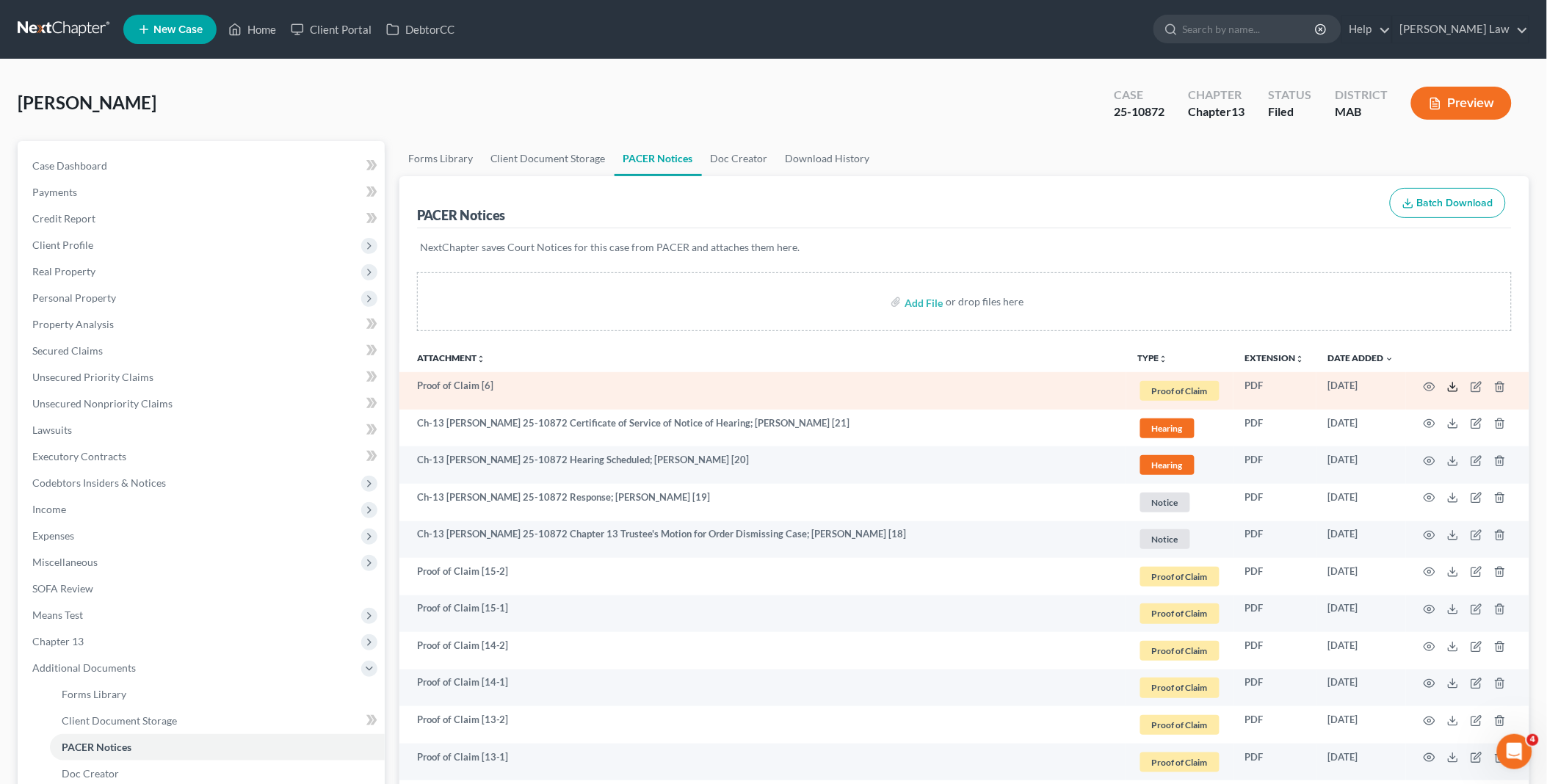
click at [1452, 384] on icon at bounding box center [1453, 387] width 11 height 11
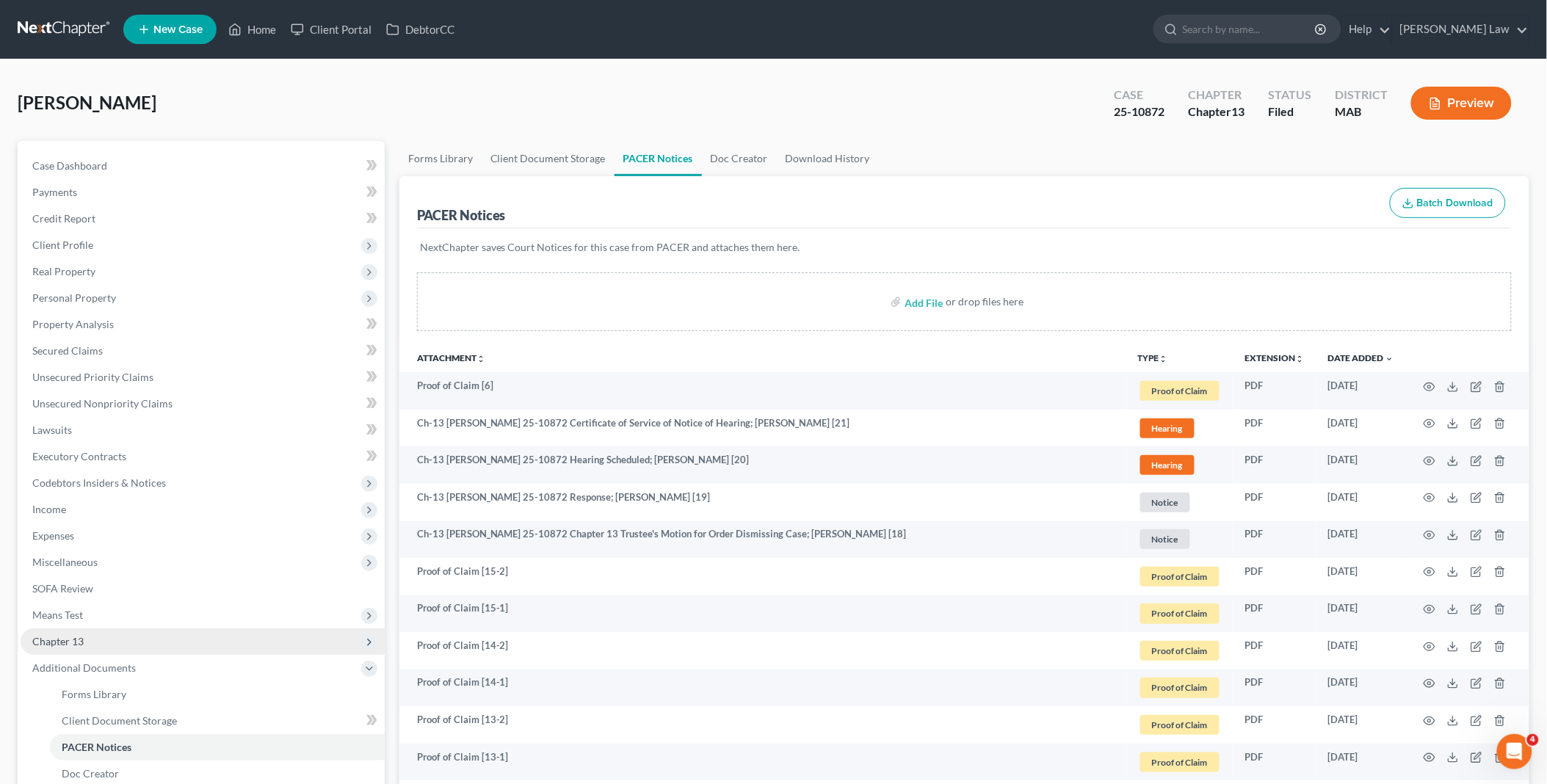
click at [116, 639] on span "Chapter 13" at bounding box center [202, 642] width 364 height 26
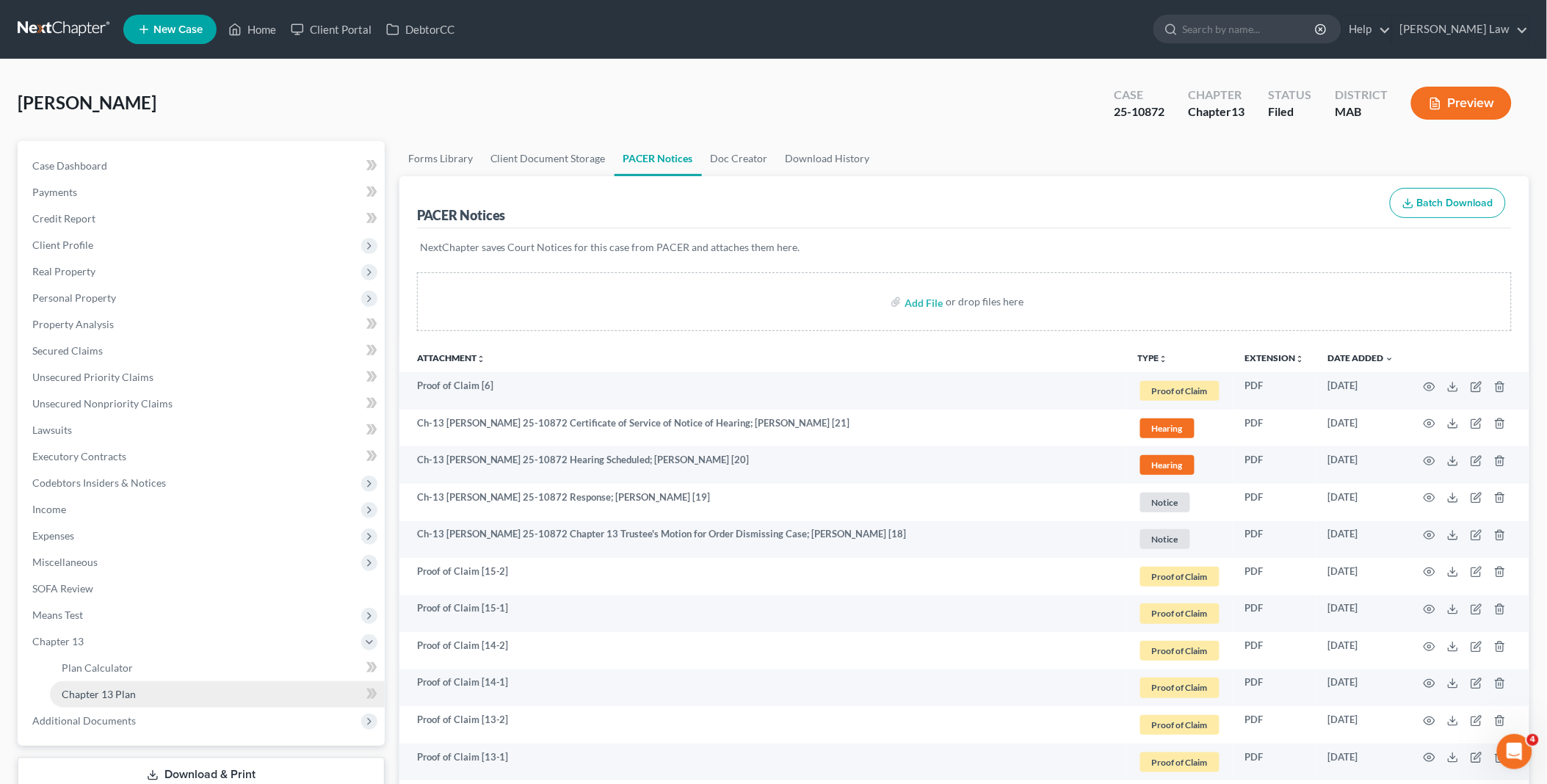
click at [140, 689] on link "Chapter 13 Plan" at bounding box center [217, 694] width 335 height 26
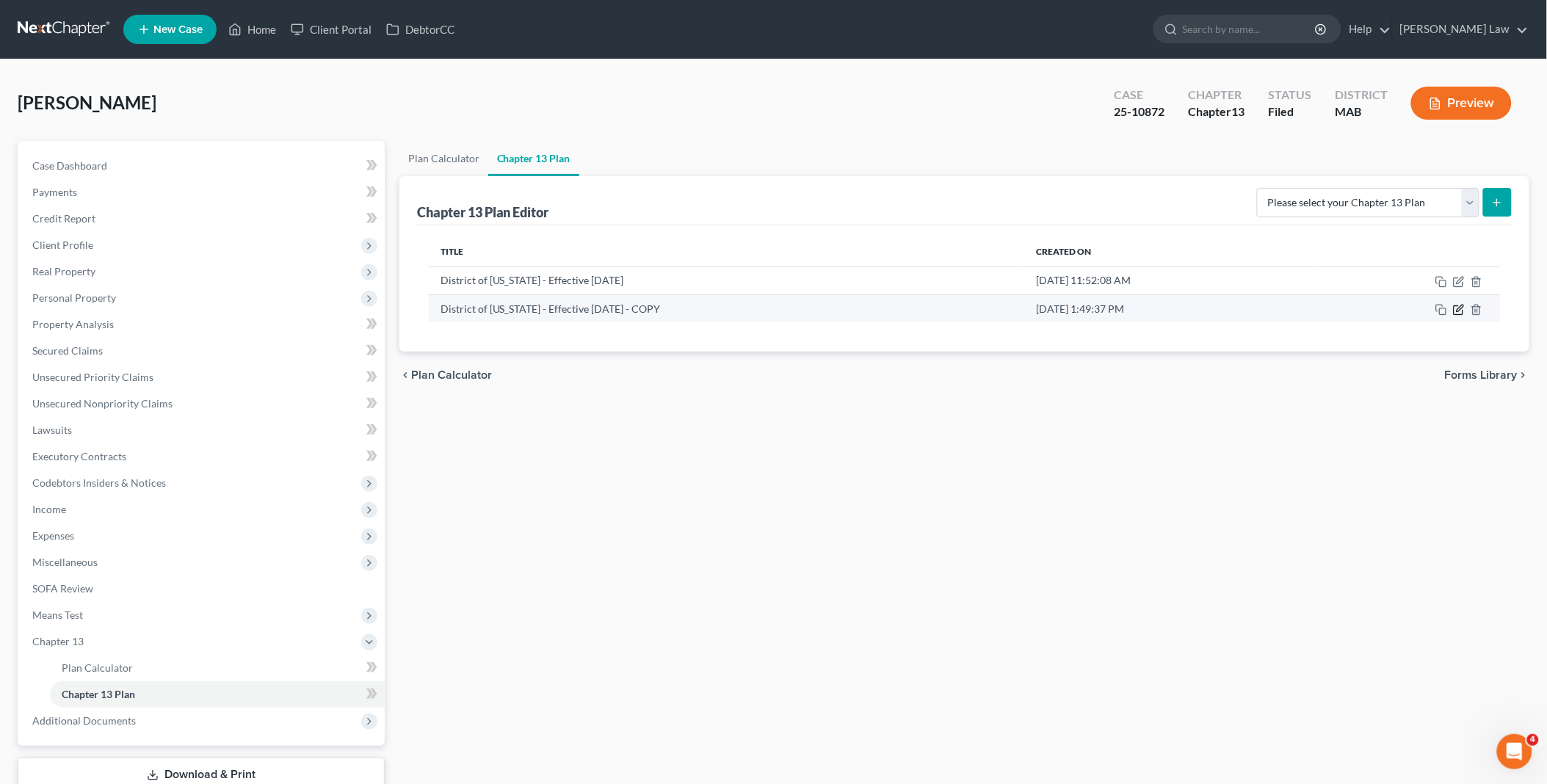
click at [1461, 310] on icon "button" at bounding box center [1460, 308] width 7 height 7
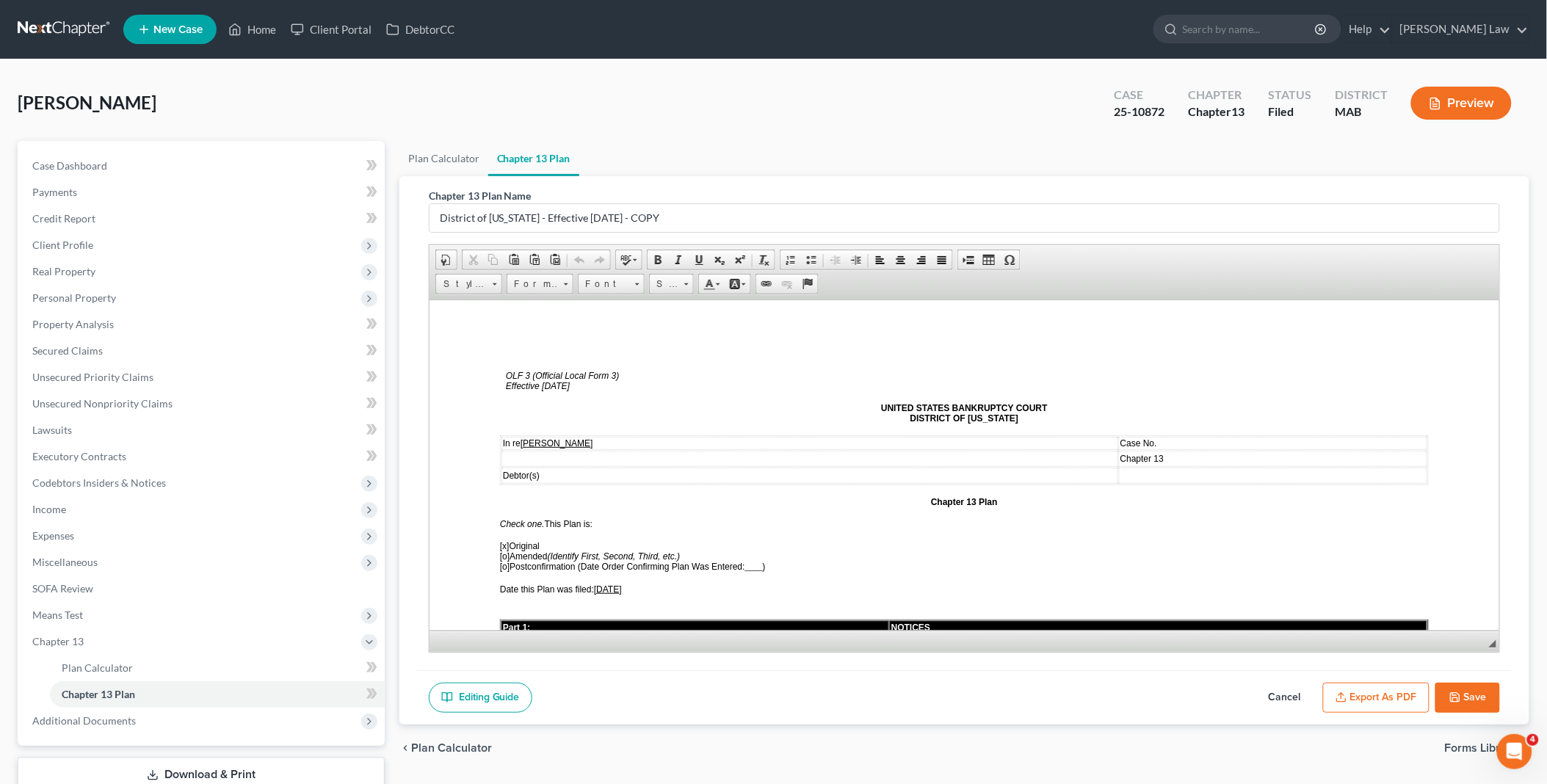
click at [500, 550] on span "[o]" at bounding box center [504, 555] width 10 height 11
click at [518, 550] on span "[X ] Amended (Identify First, Second, Third, etc.)" at bounding box center [589, 555] width 182 height 11
click at [603, 584] on span "[DATE]" at bounding box center [607, 589] width 28 height 11
click at [1149, 442] on td "Case No." at bounding box center [1272, 443] width 309 height 13
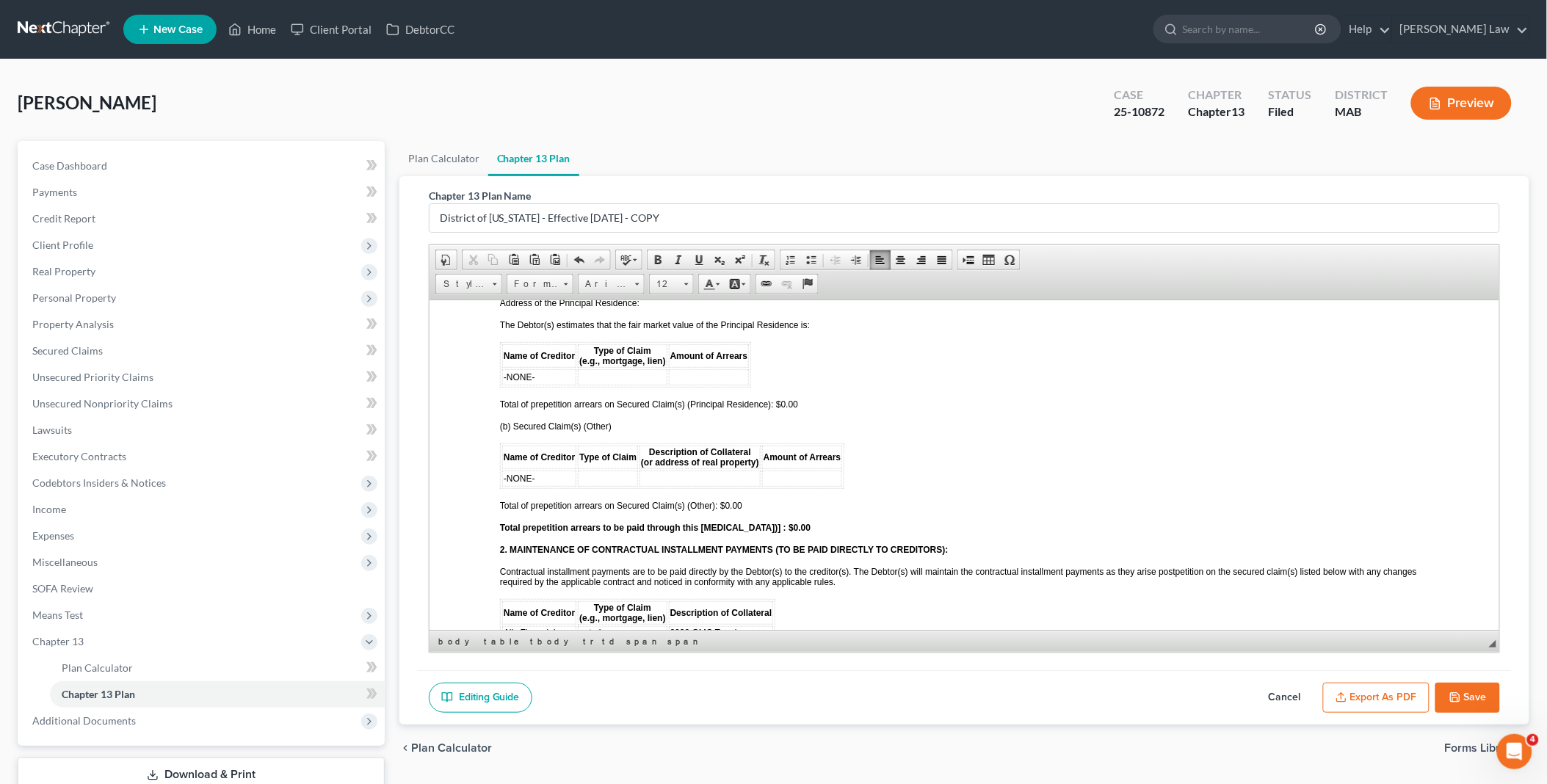
scroll to position [1386, 0]
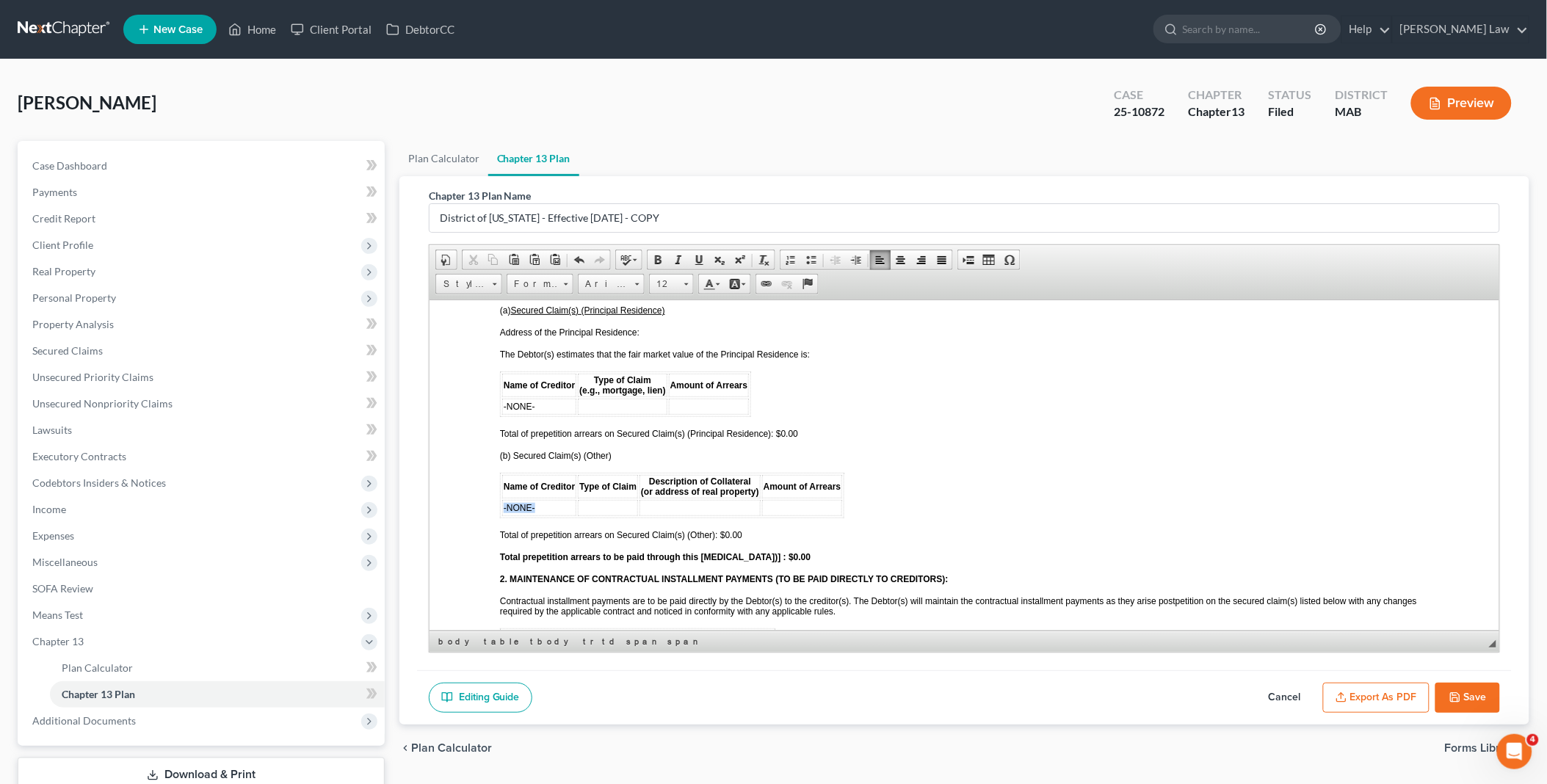
drag, startPoint x: 538, startPoint y: 474, endPoint x: 503, endPoint y: 471, distance: 35.1
click at [503, 499] on td "-NONE-" at bounding box center [538, 507] width 74 height 16
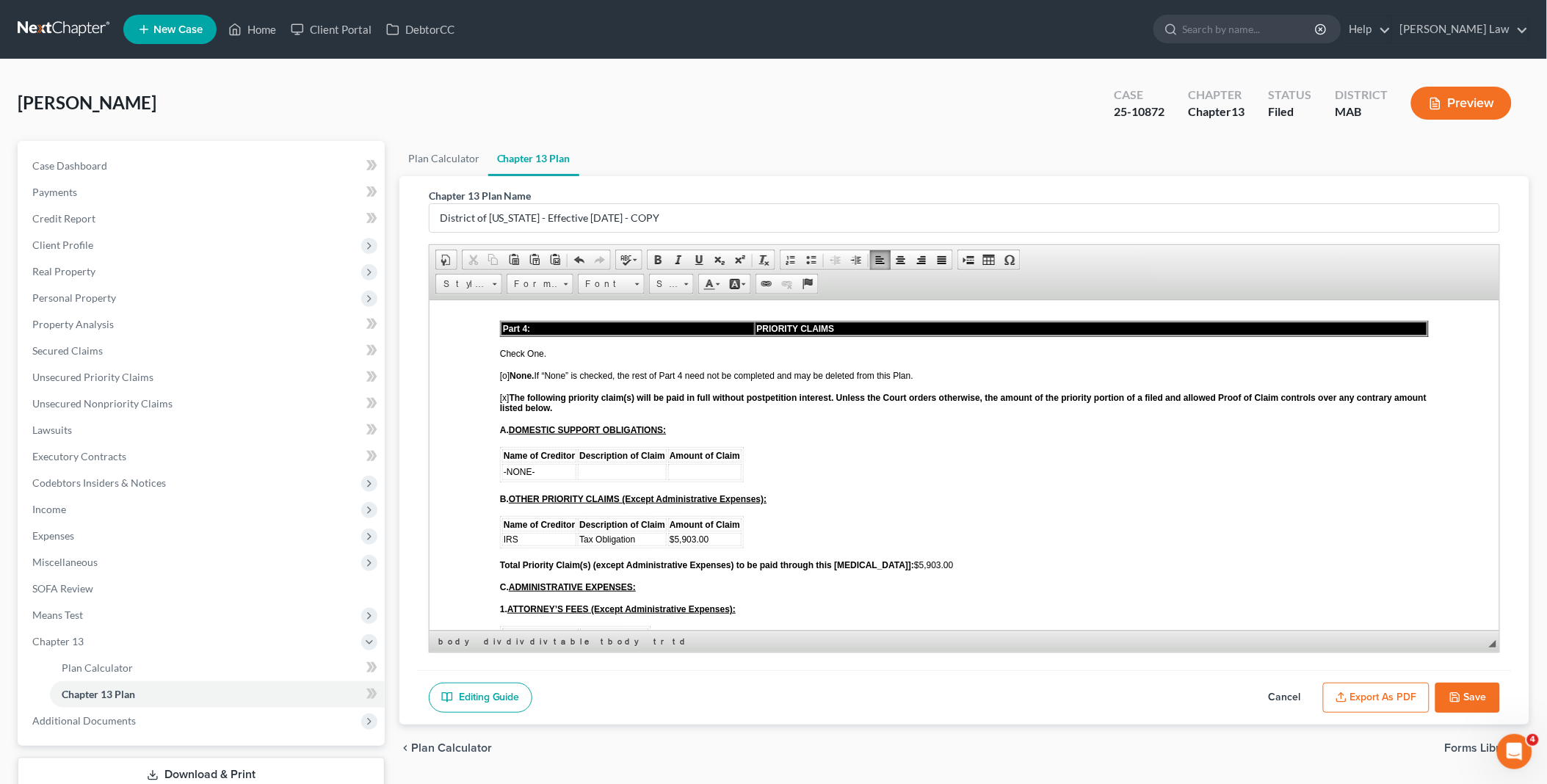
scroll to position [1957, 0]
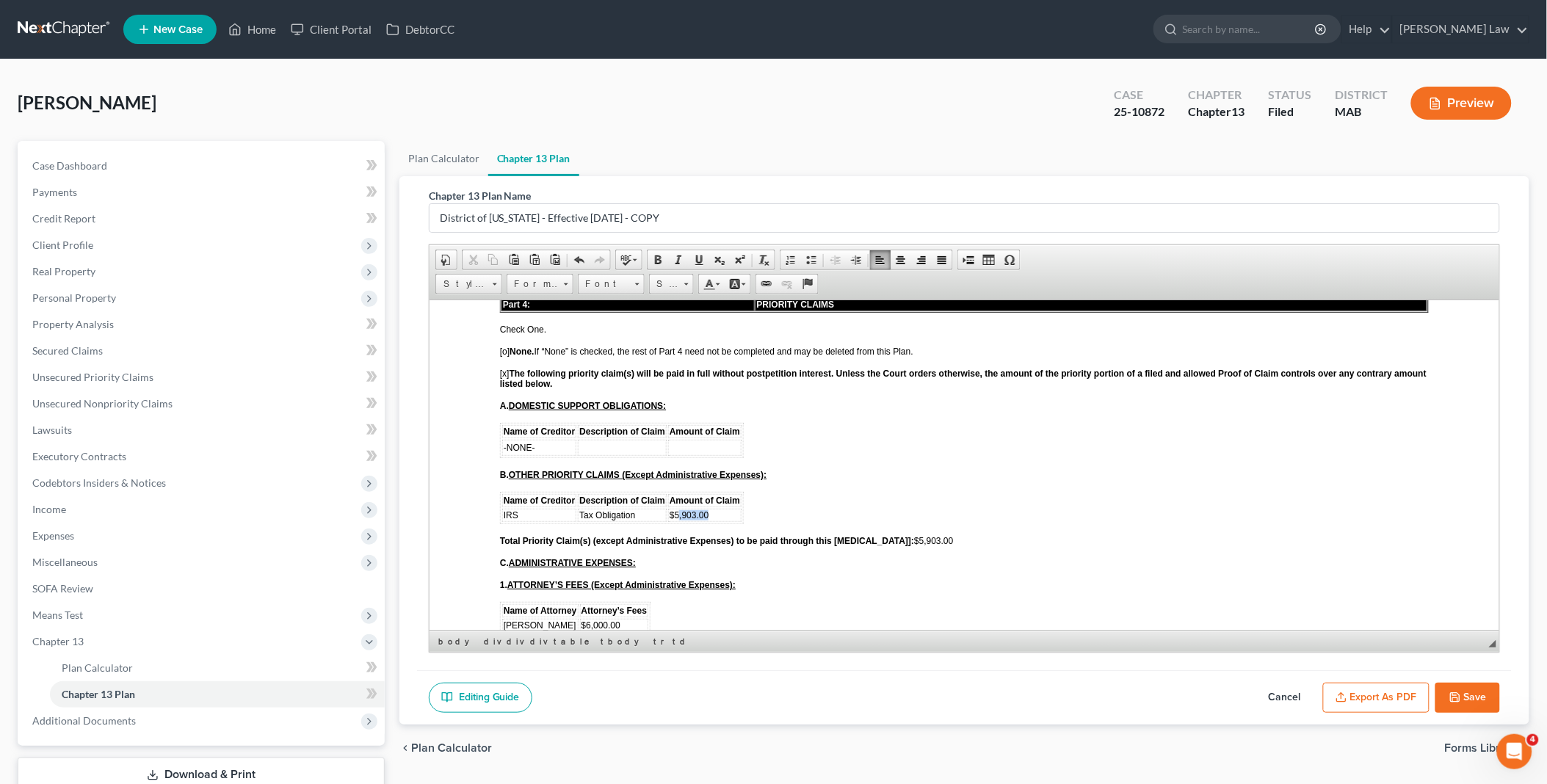
drag, startPoint x: 676, startPoint y: 469, endPoint x: 730, endPoint y: 466, distance: 54.1
click at [730, 508] on td "$5,903.00" at bounding box center [704, 515] width 73 height 13
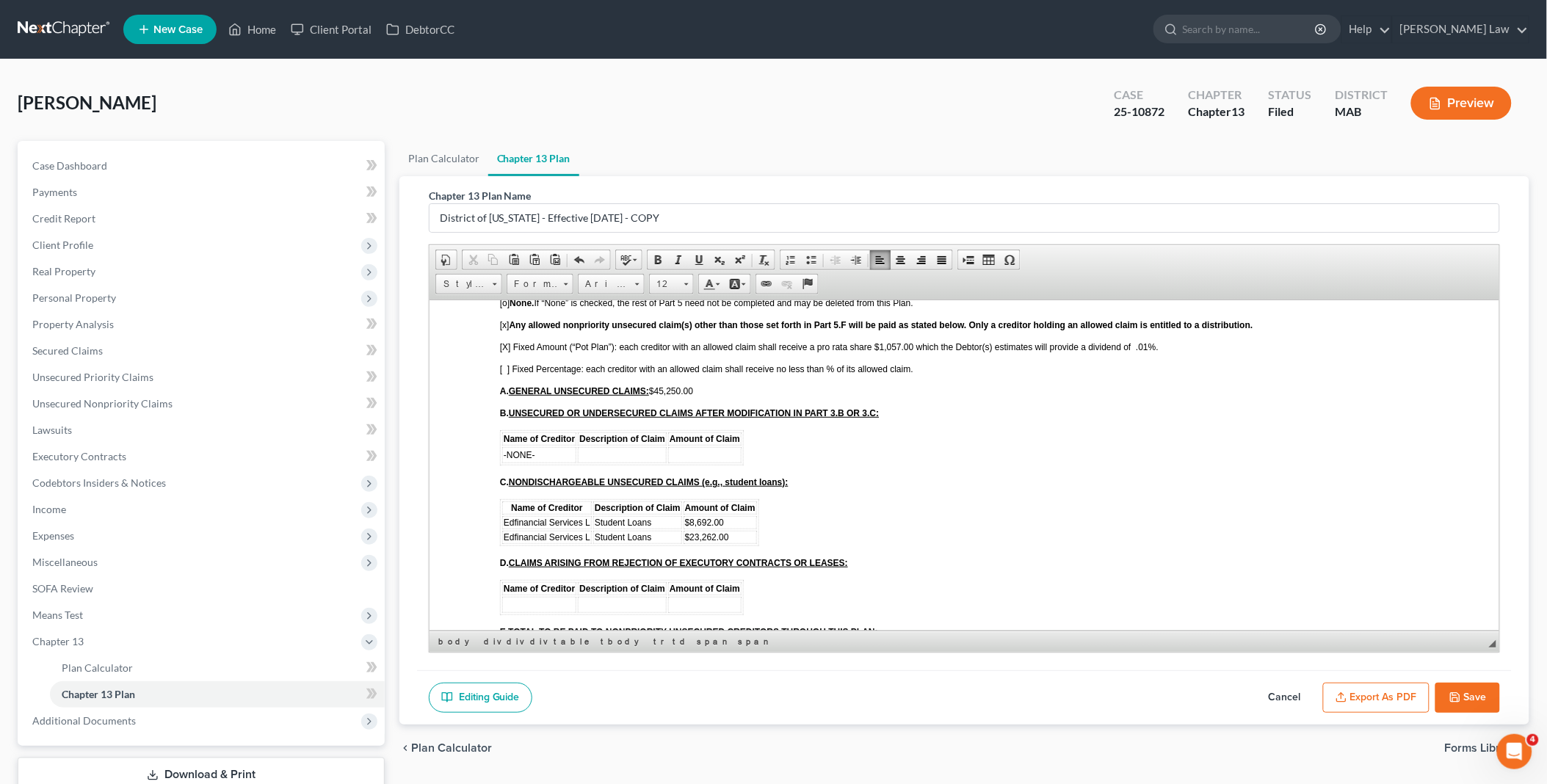
scroll to position [2610, 0]
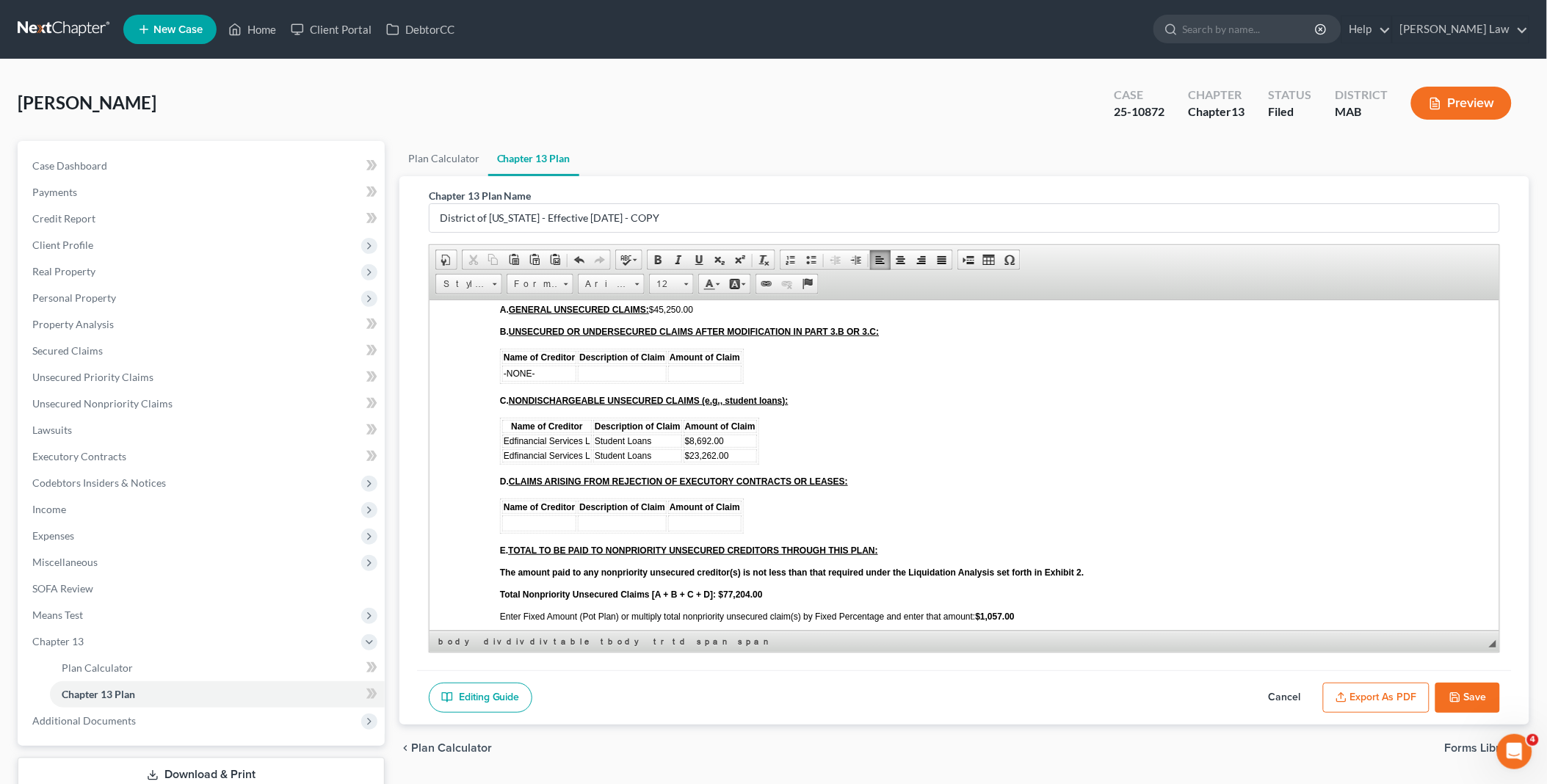
click at [1453, 696] on icon "button" at bounding box center [1455, 697] width 11 height 11
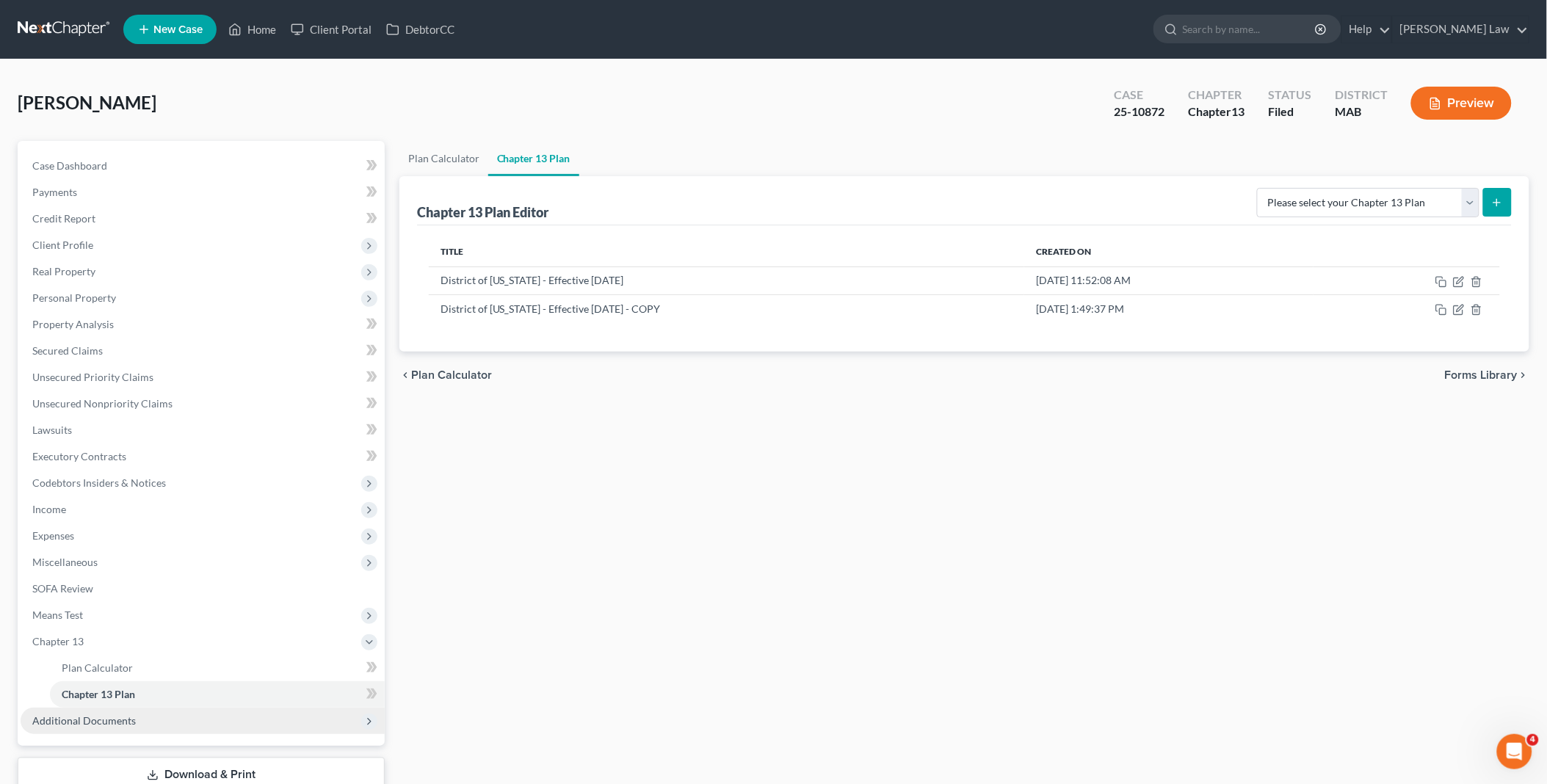
click at [121, 711] on span "Additional Documents" at bounding box center [202, 720] width 364 height 26
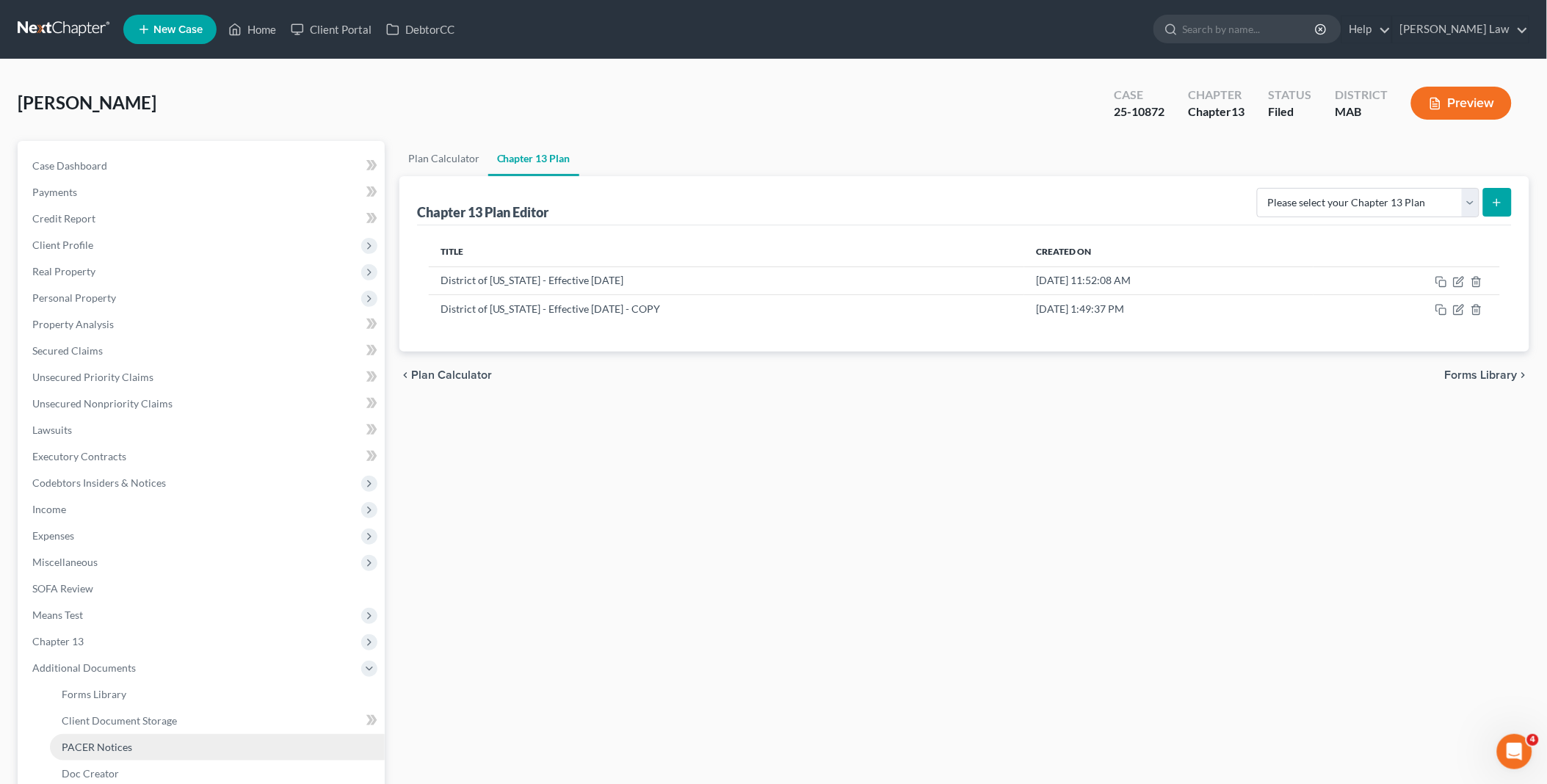
click at [121, 738] on link "PACER Notices" at bounding box center [217, 747] width 335 height 26
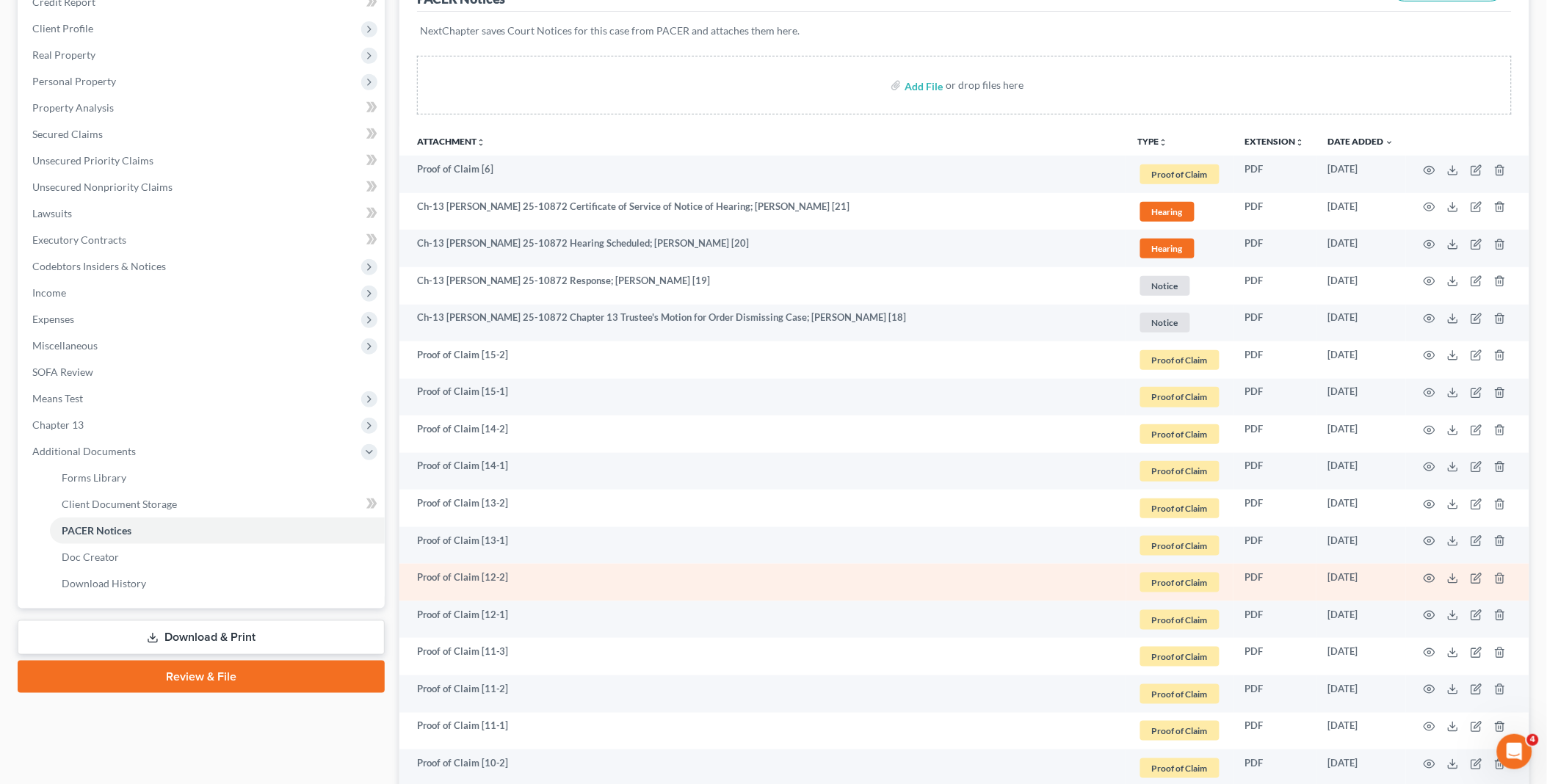
scroll to position [244, 0]
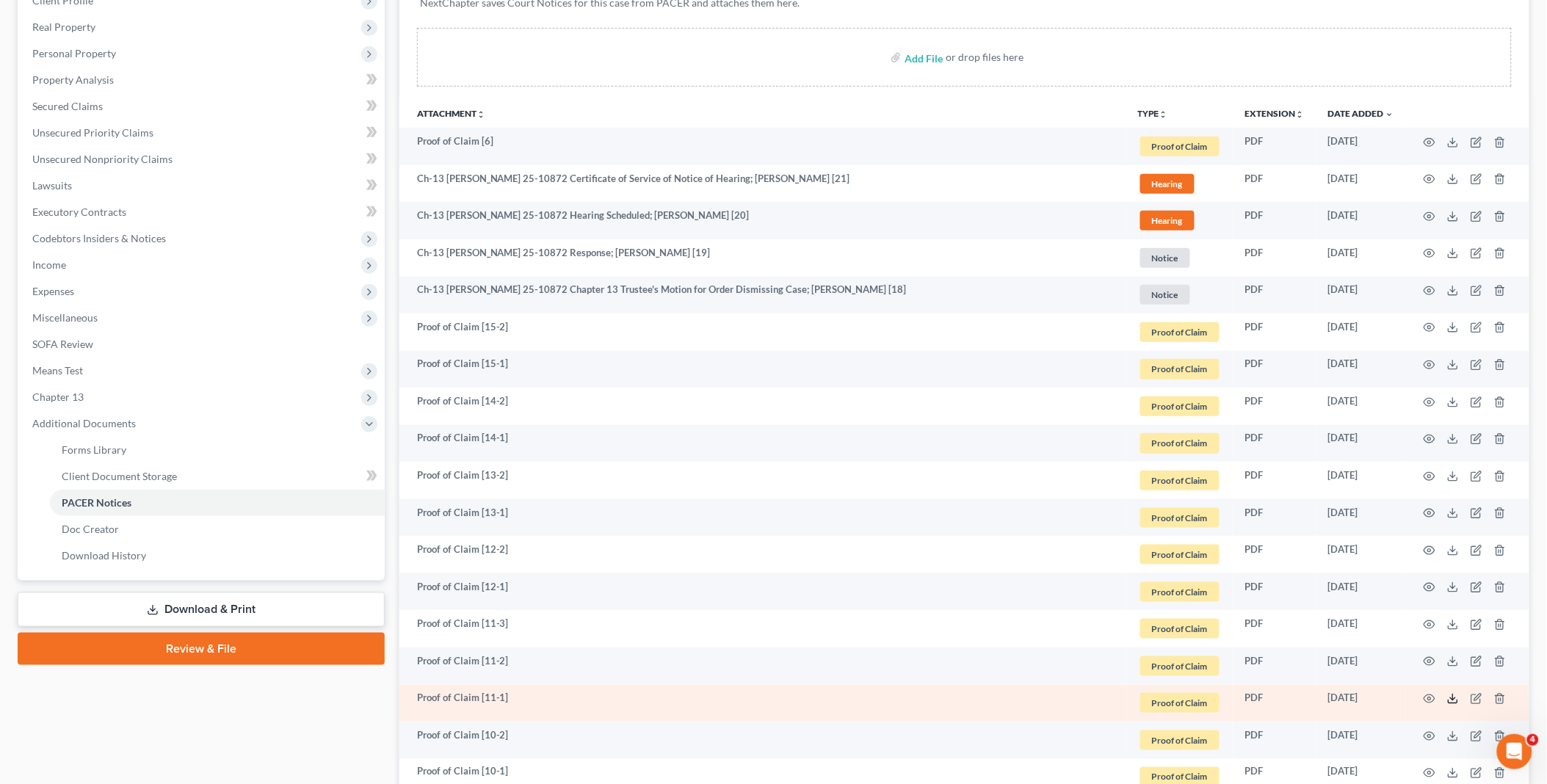
click at [1456, 699] on polyline at bounding box center [1453, 699] width 5 height 2
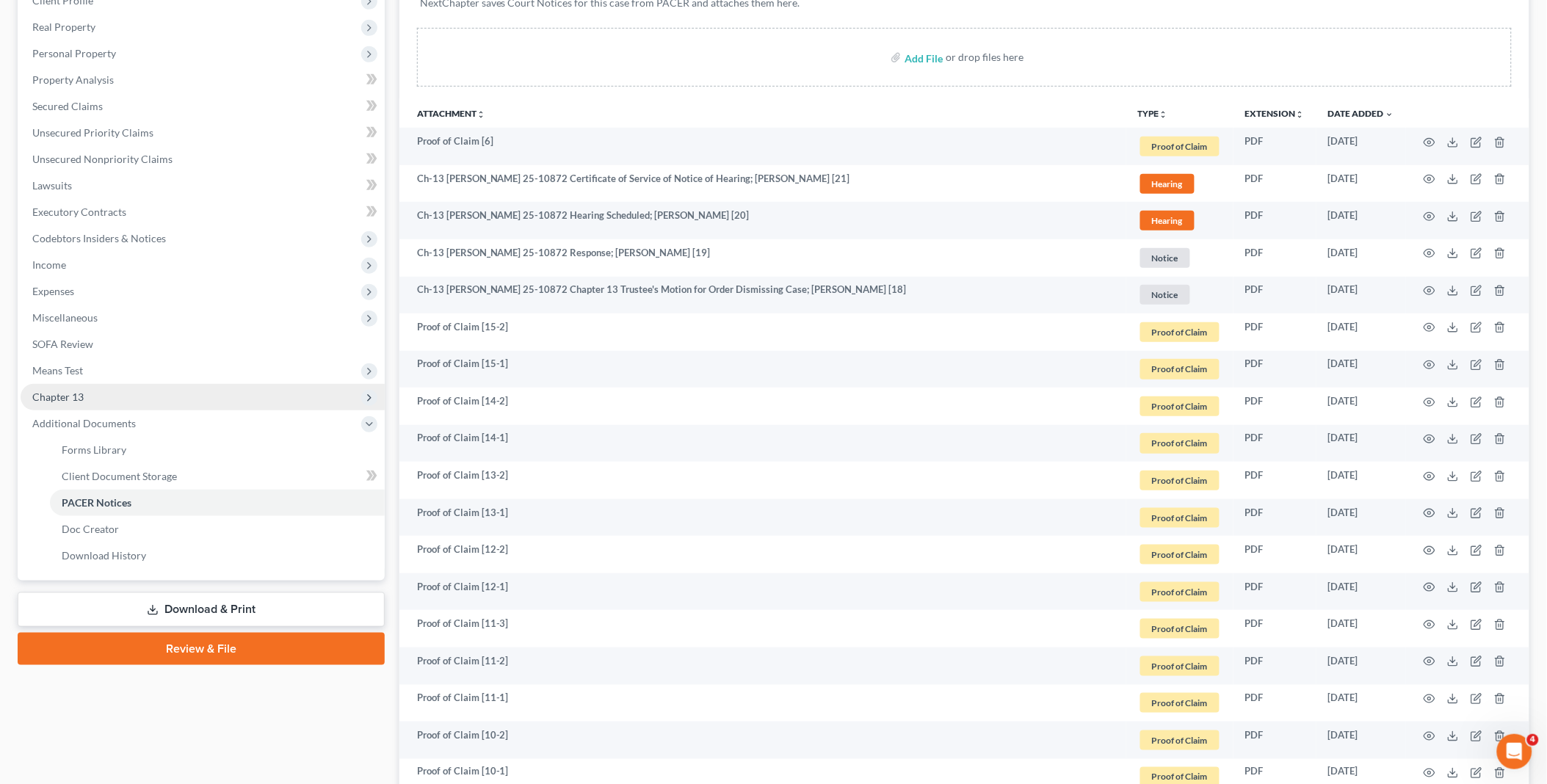
click at [56, 392] on span "Chapter 13" at bounding box center [58, 396] width 51 height 12
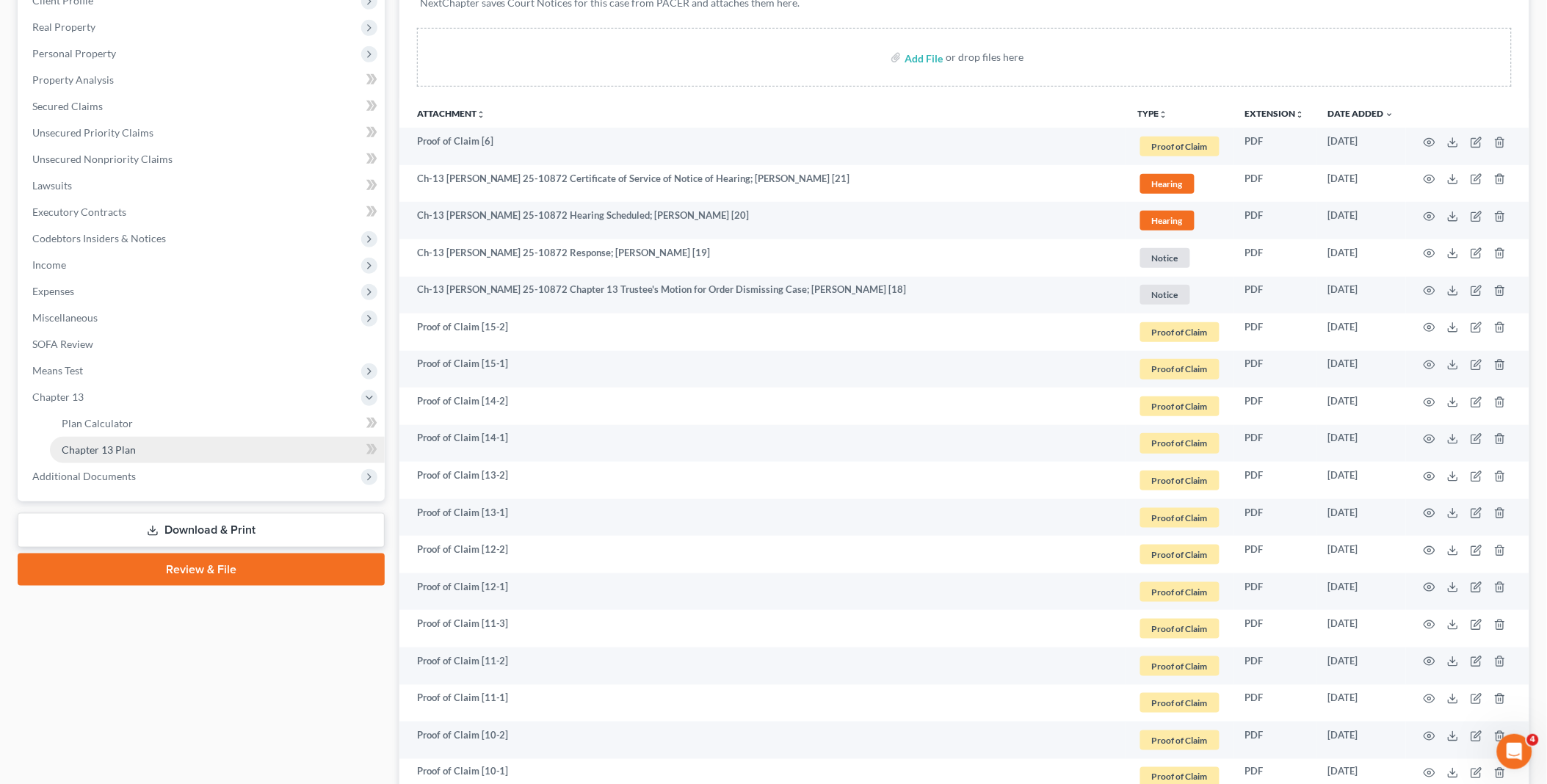
click at [92, 445] on span "Chapter 13 Plan" at bounding box center [99, 449] width 74 height 12
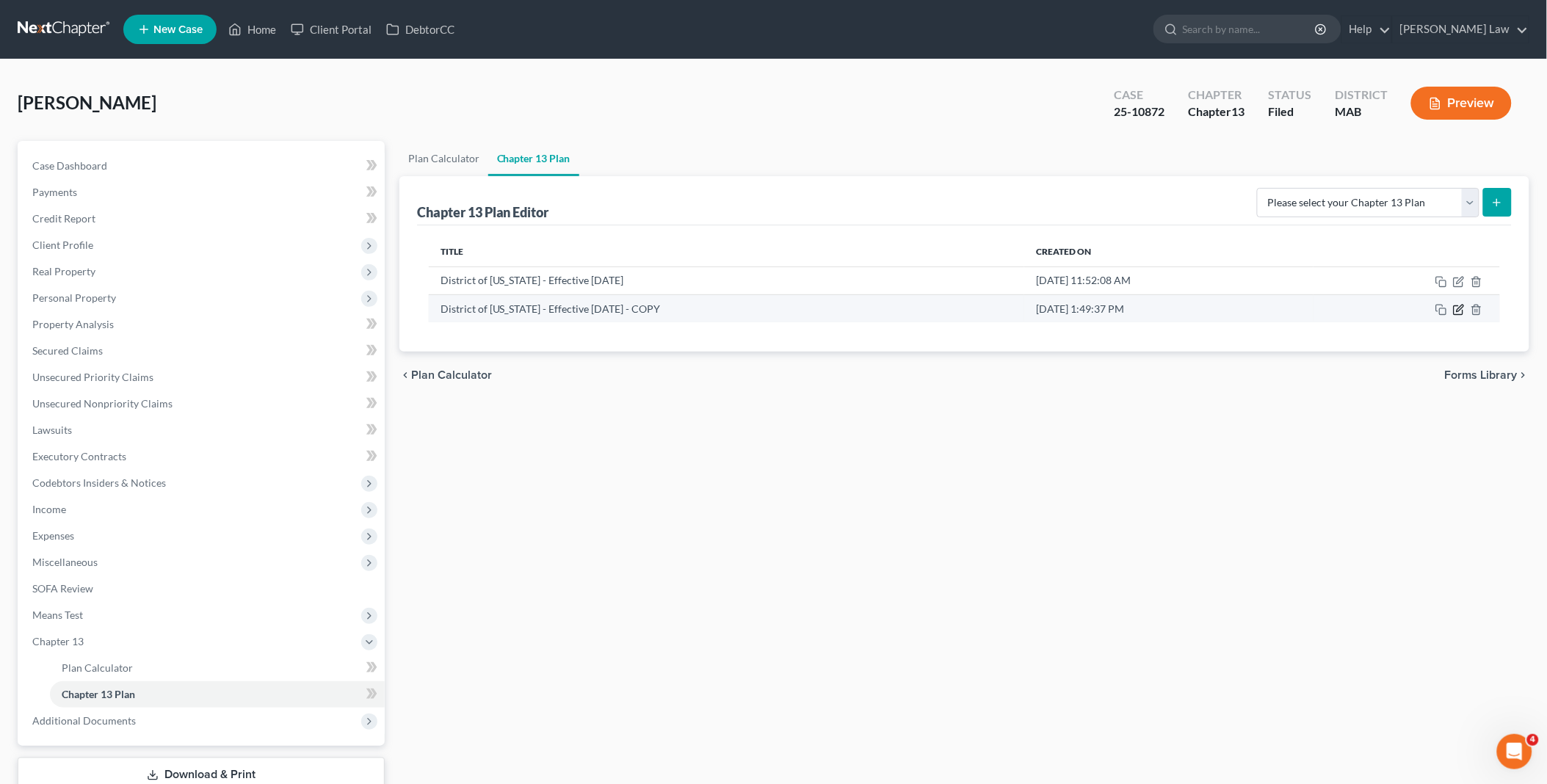
click at [1461, 304] on icon "button" at bounding box center [1458, 309] width 11 height 11
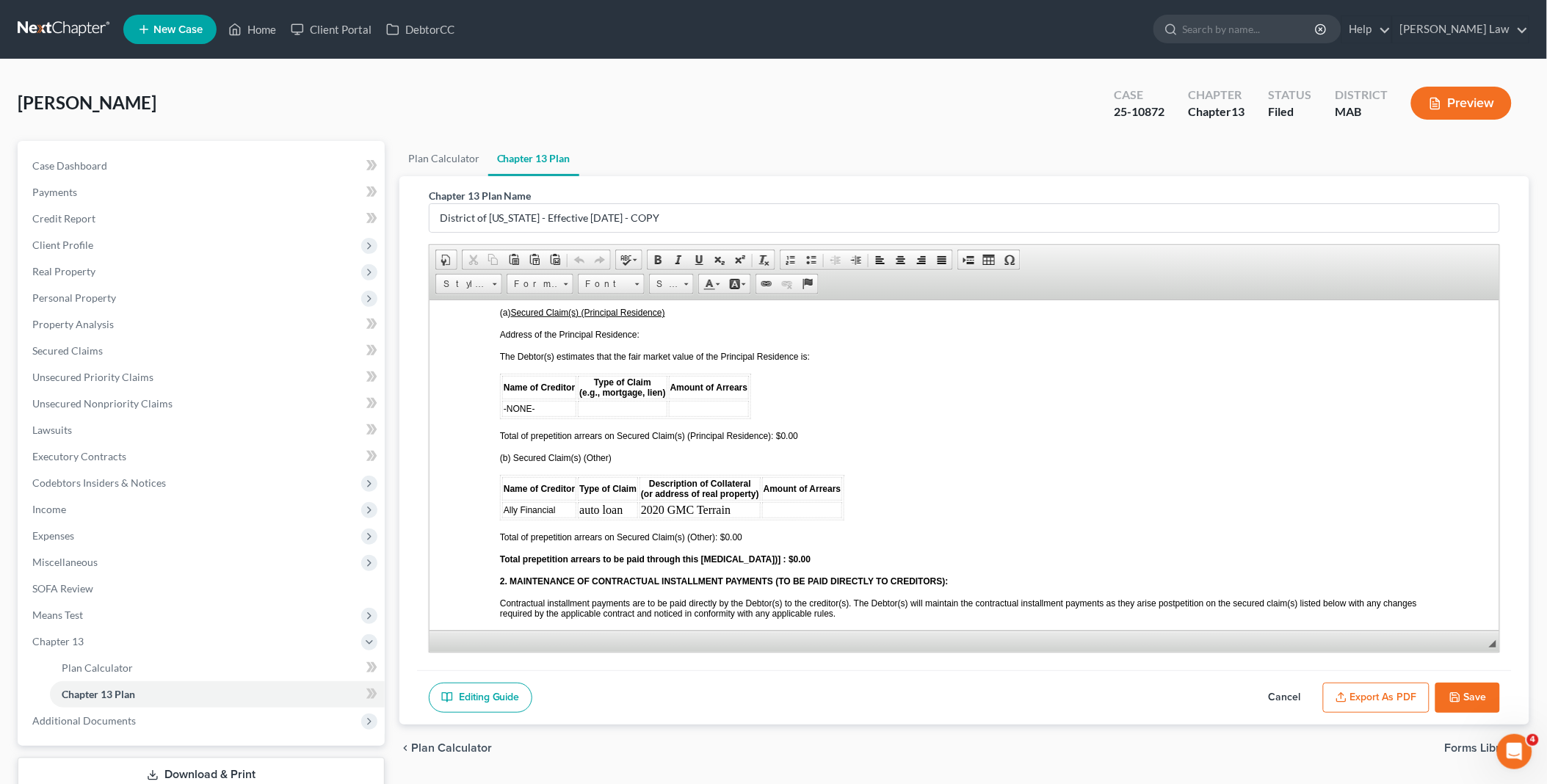
scroll to position [1386, 0]
click at [774, 499] on td at bounding box center [801, 507] width 81 height 16
click at [723, 529] on span "Total of prepetition arrears on Secured Claim(s) (Other): $0.00" at bounding box center [620, 534] width 243 height 11
click at [772, 551] on strong "Total prepetition arrears to be paid through this [MEDICAL_DATA])] : $0.00" at bounding box center [654, 556] width 310 height 11
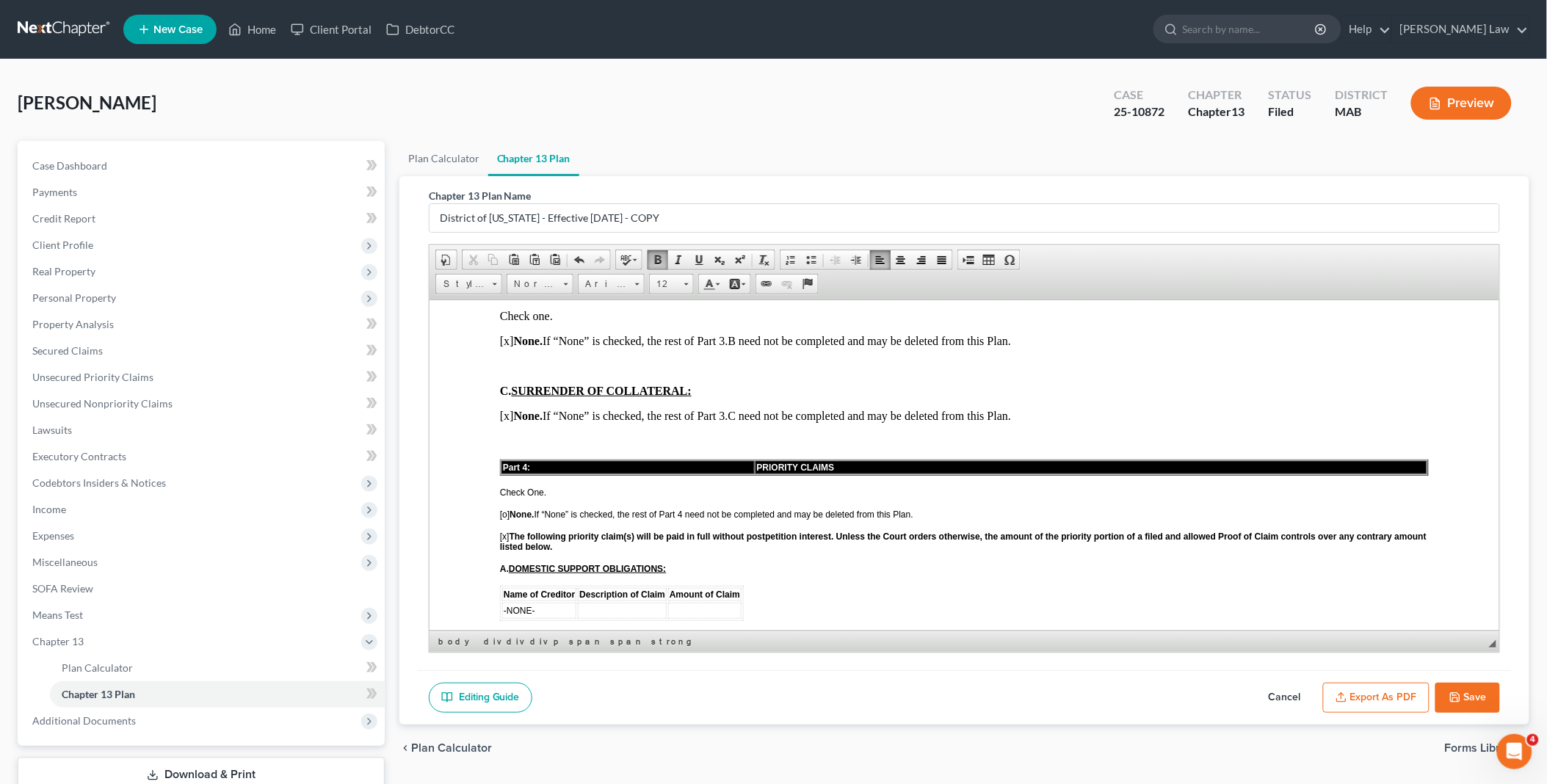
scroll to position [1957, 0]
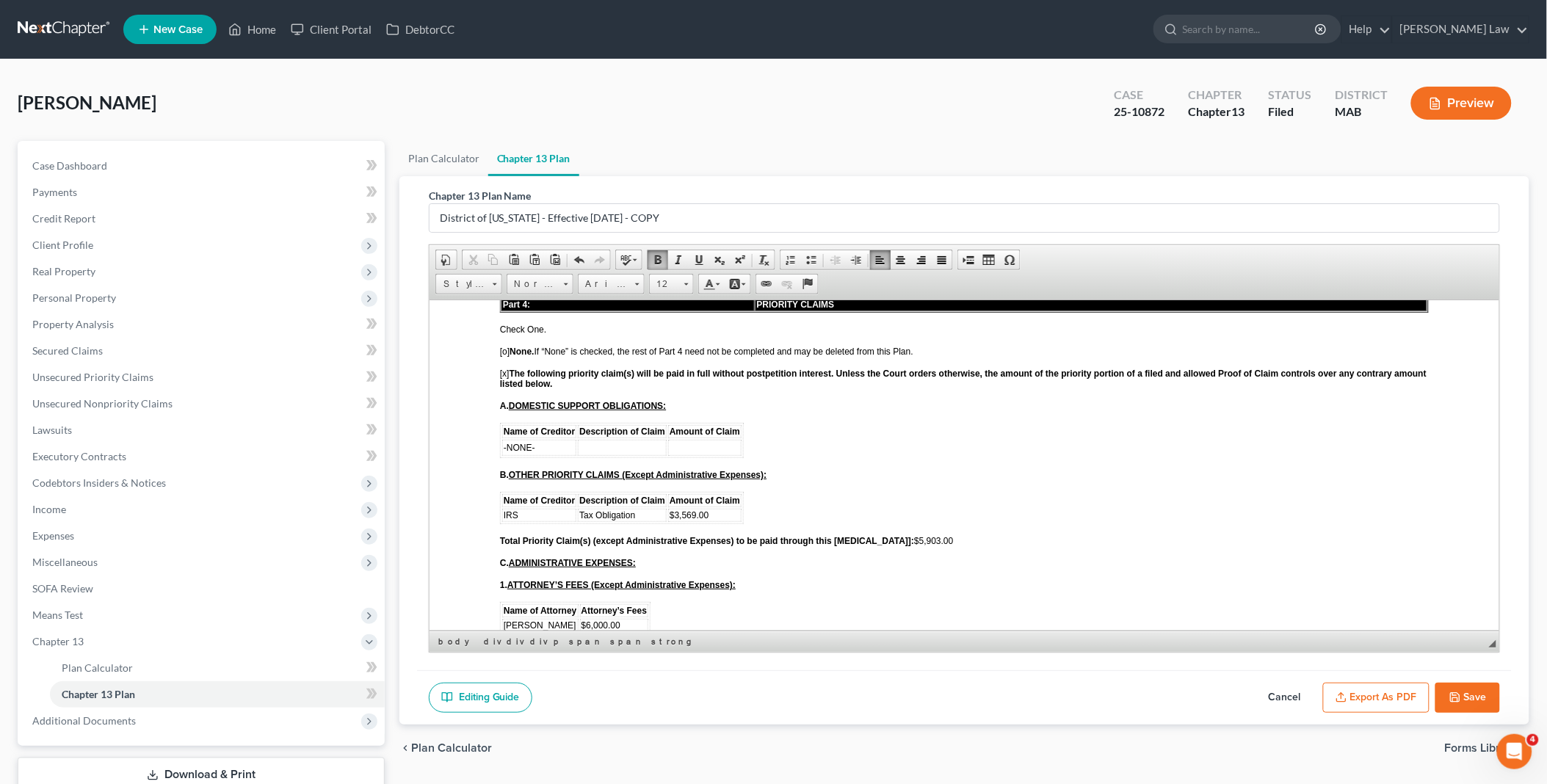
click at [892, 535] on span "Total Priority Claim(s) (except Administrative Expenses) to be paid through thi…" at bounding box center [725, 540] width 454 height 11
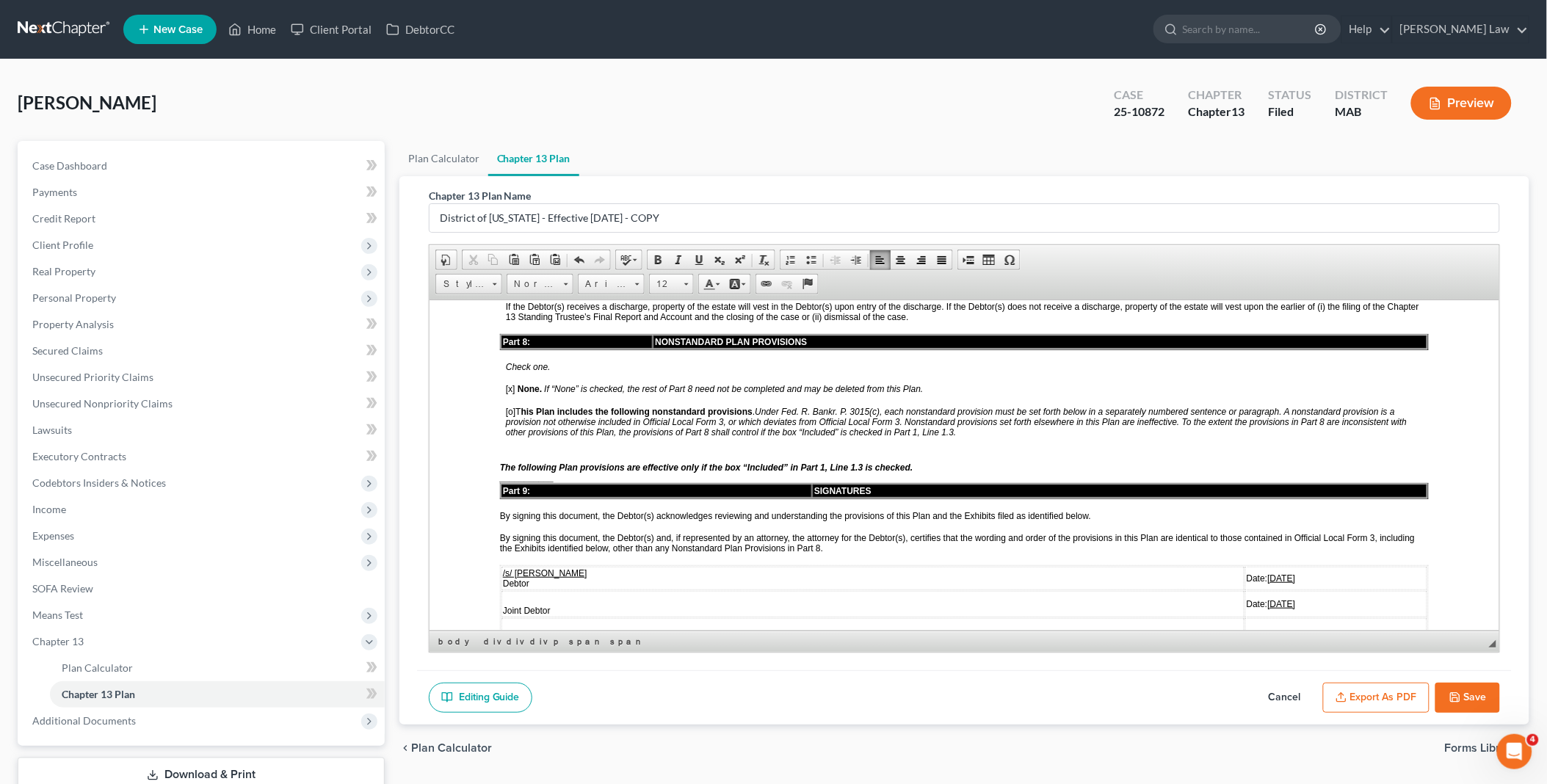
scroll to position [3181, 0]
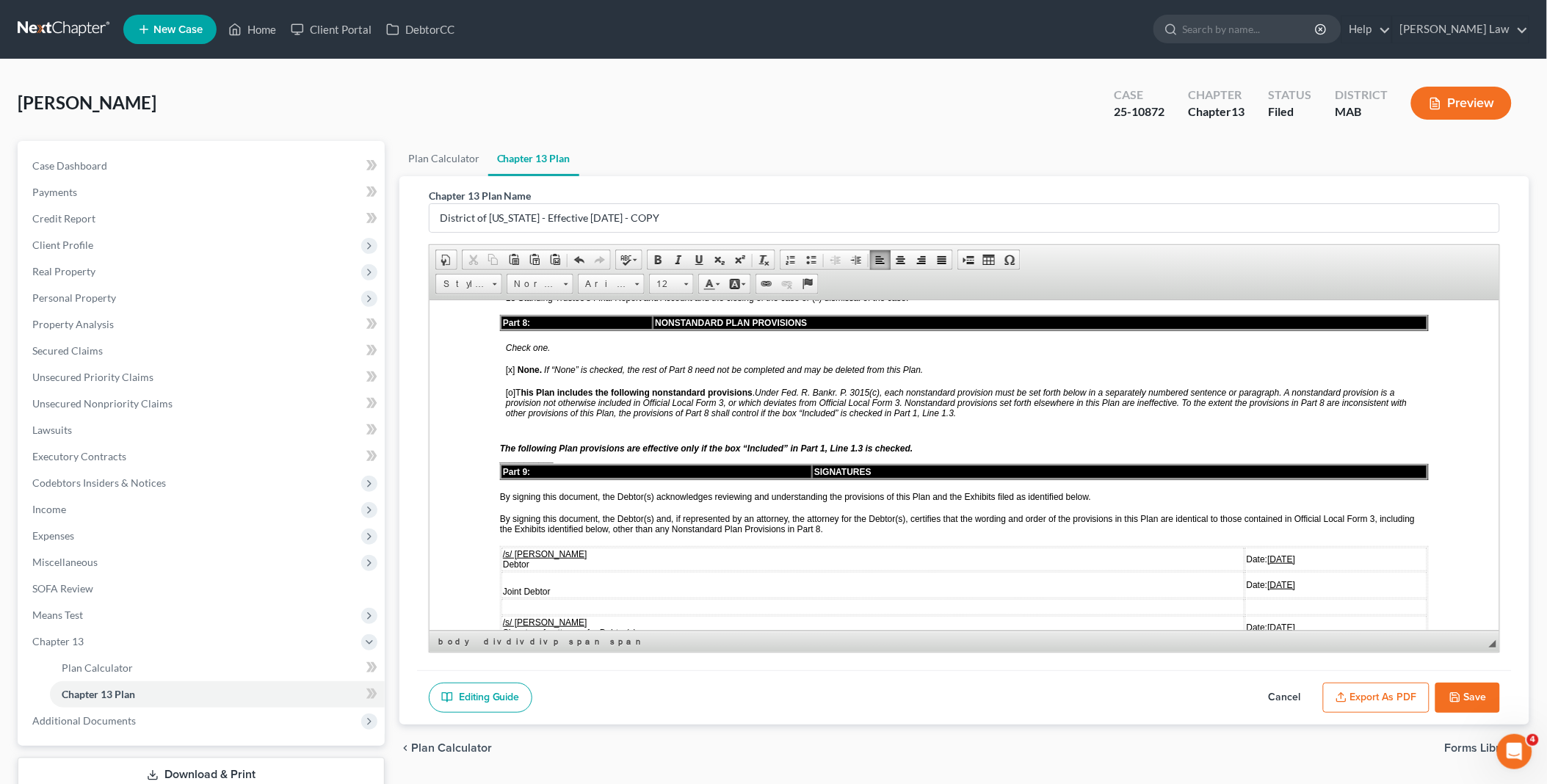
drag, startPoint x: 1203, startPoint y: 477, endPoint x: 1260, endPoint y: 475, distance: 57.0
click at [1260, 547] on td "Date: [DATE]" at bounding box center [1335, 558] width 182 height 24
drag, startPoint x: 1205, startPoint y: 540, endPoint x: 1252, endPoint y: 536, distance: 47.2
click at [1252, 615] on td "Date: [DATE]" at bounding box center [1335, 627] width 182 height 24
drag, startPoint x: 1203, startPoint y: 497, endPoint x: 1246, endPoint y: 501, distance: 43.2
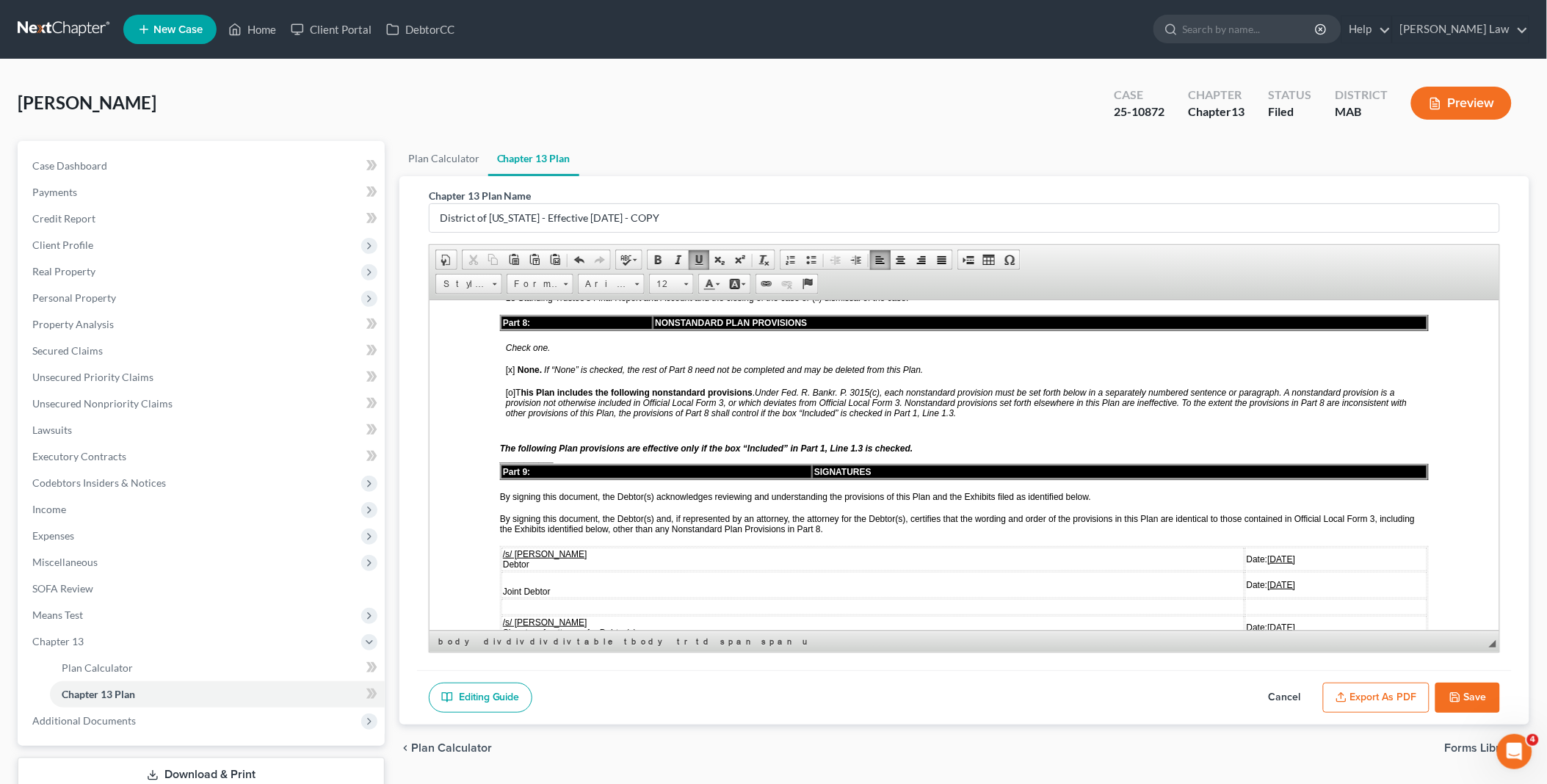
click at [1267, 579] on u "[DATE]" at bounding box center [1281, 584] width 28 height 11
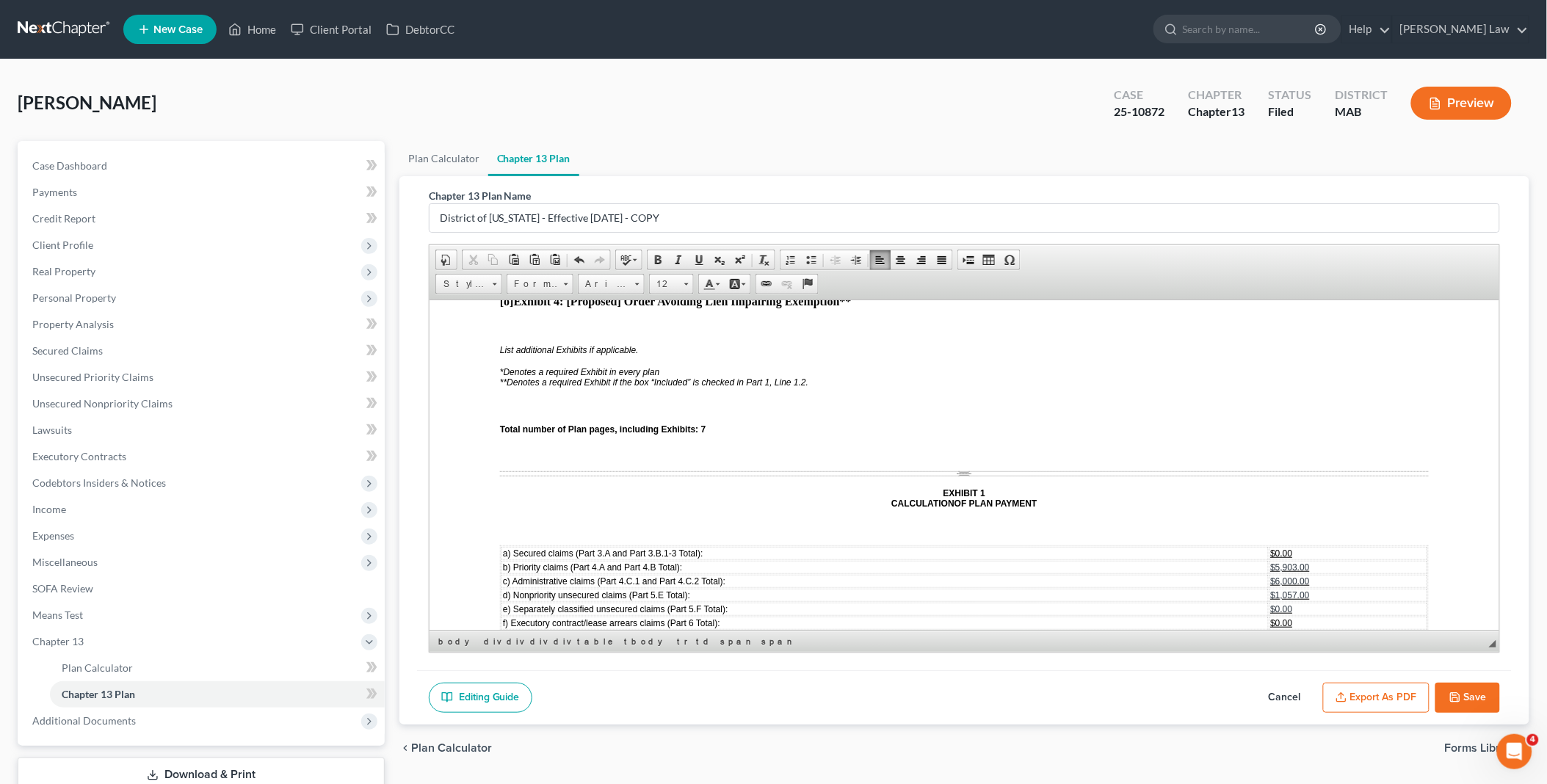
scroll to position [3752, 0]
click at [1270, 547] on span "$0.00" at bounding box center [1281, 552] width 22 height 11
click at [1270, 561] on span "$5,903.00" at bounding box center [1290, 566] width 39 height 11
click at [1270, 589] on span "$1,057.00" at bounding box center [1290, 593] width 39 height 11
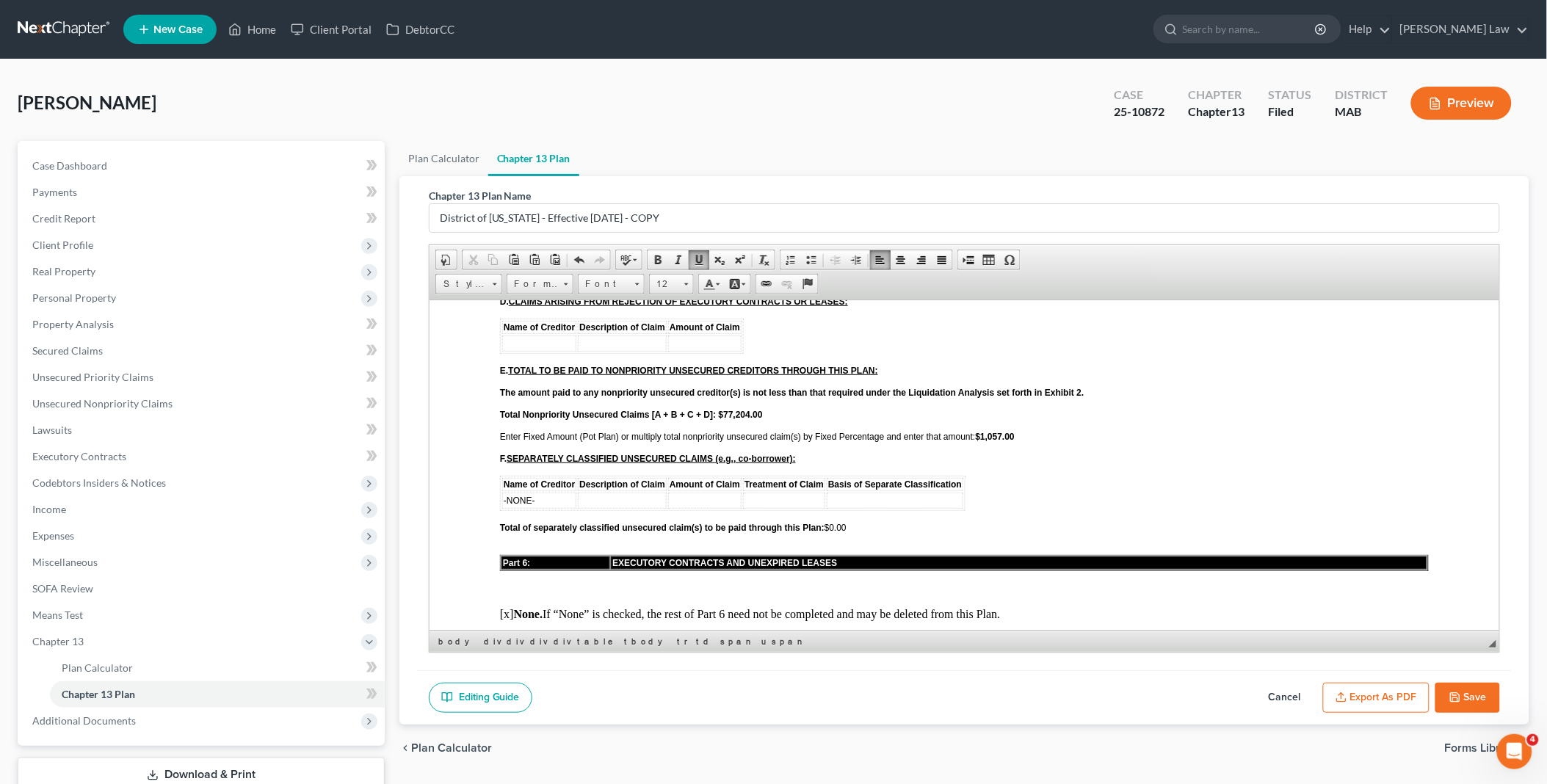
scroll to position [2773, 0]
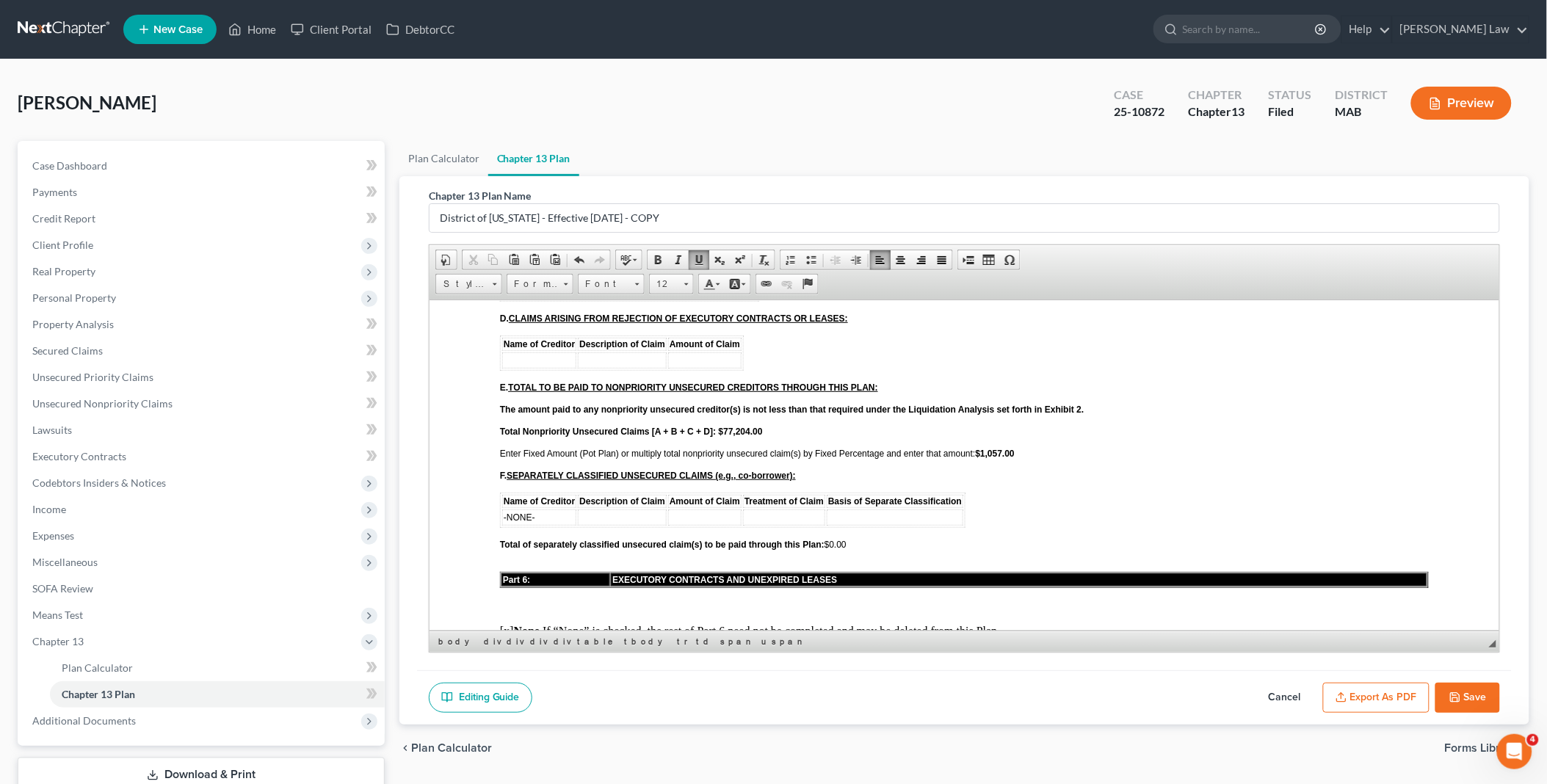
click at [984, 448] on strong "$1,057.00" at bounding box center [994, 453] width 39 height 11
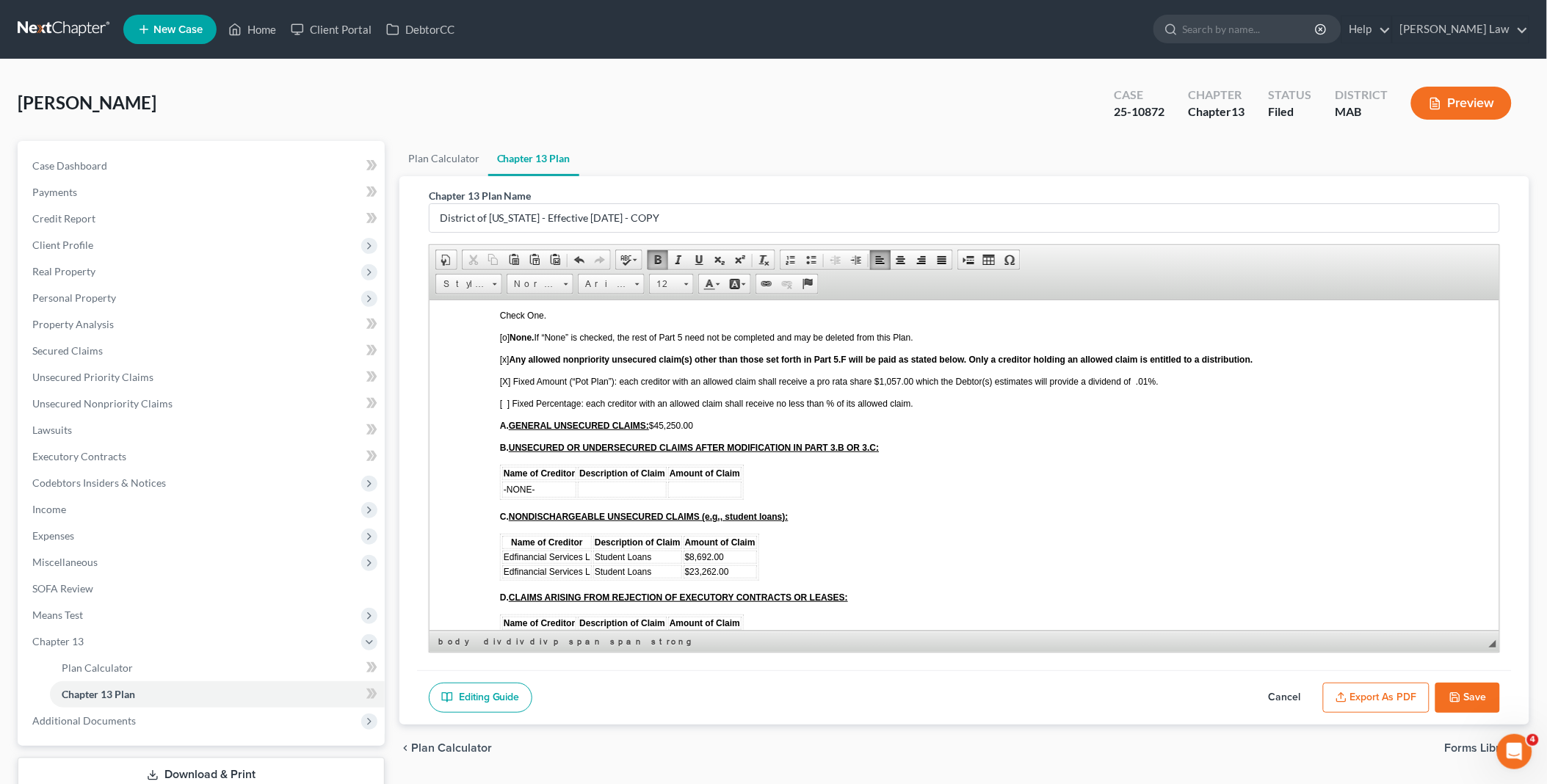
scroll to position [2365, 0]
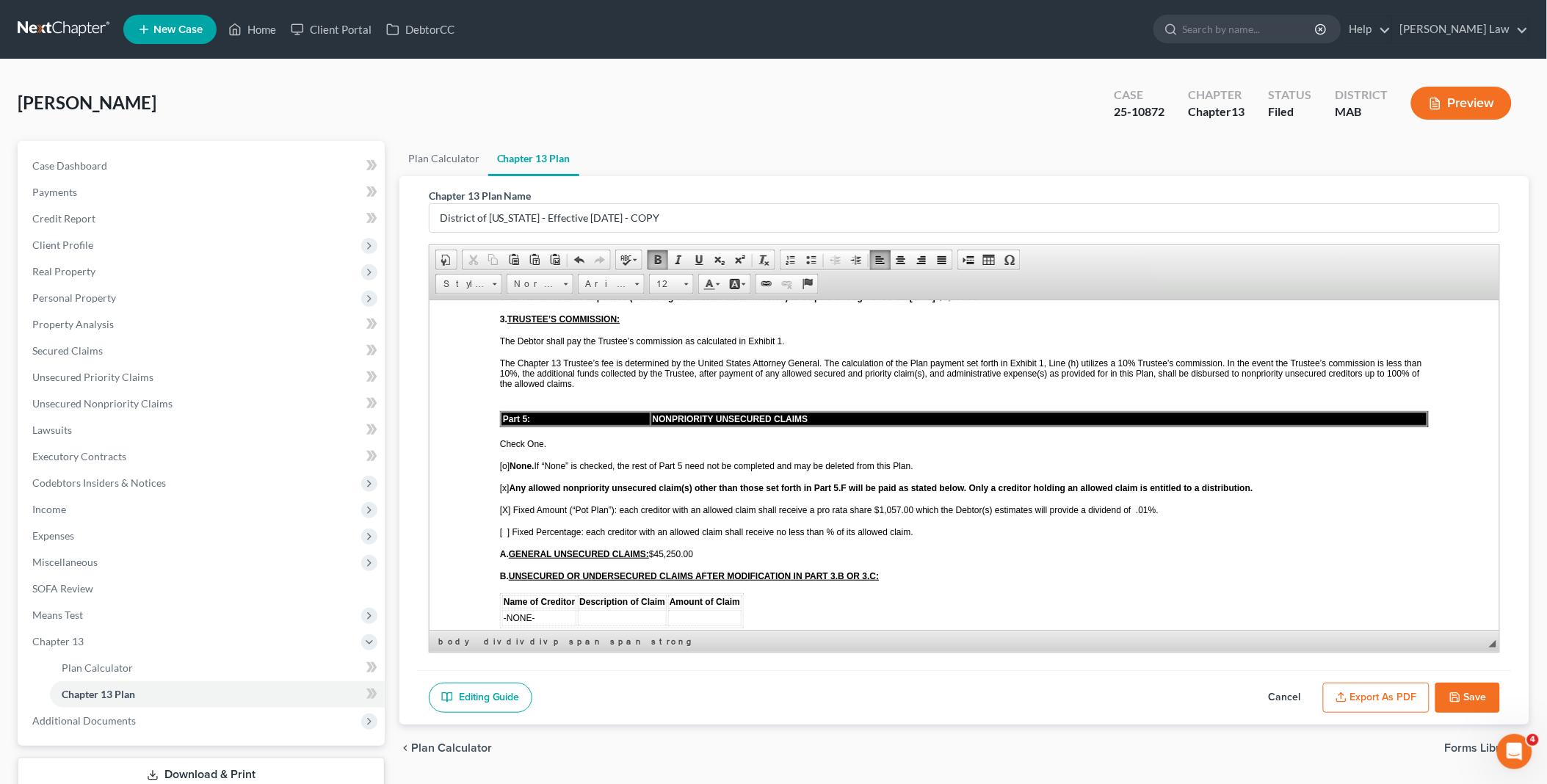
click at [1142, 504] on span "[X] Fixed Amount (“Pot Plan”): each creditor with an allowed claim shall receiv…" at bounding box center [828, 509] width 659 height 11
click at [878, 504] on span "[X] Fixed Amount (“Pot Plan”): each creditor with an allowed claim shall receiv…" at bounding box center [828, 509] width 659 height 11
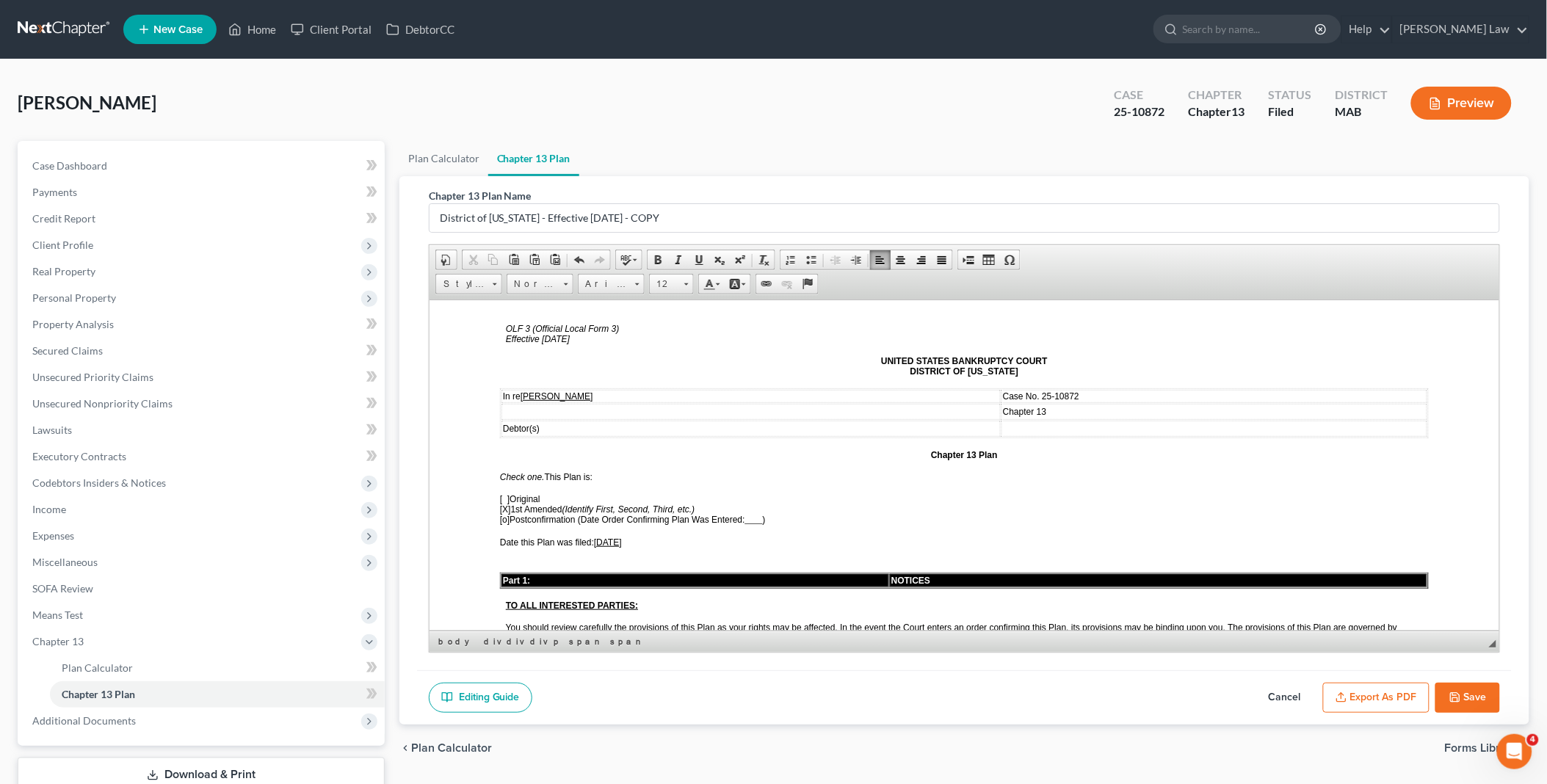
scroll to position [0, 0]
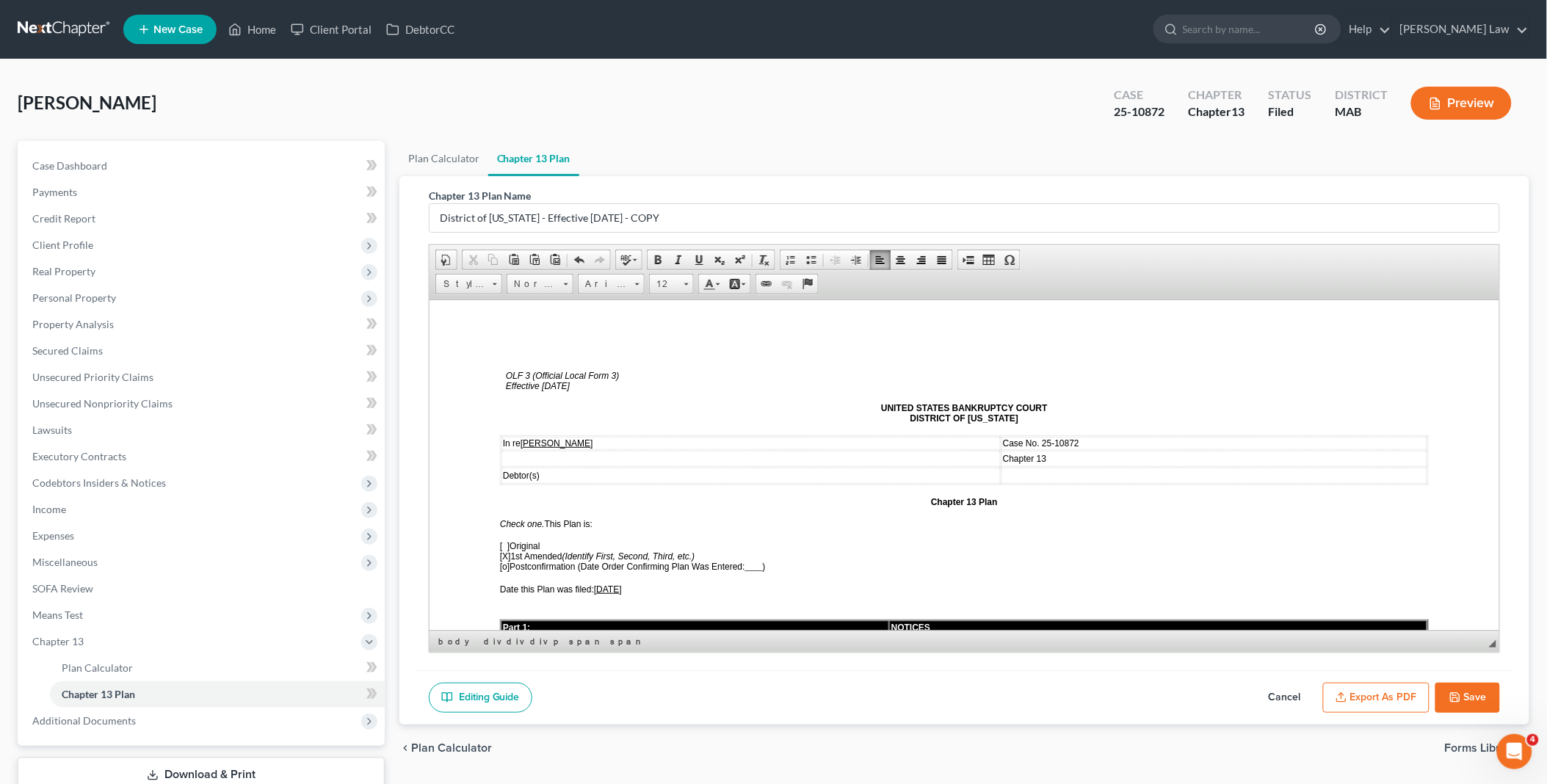
click at [1445, 696] on button "Save" at bounding box center [1467, 699] width 64 height 31
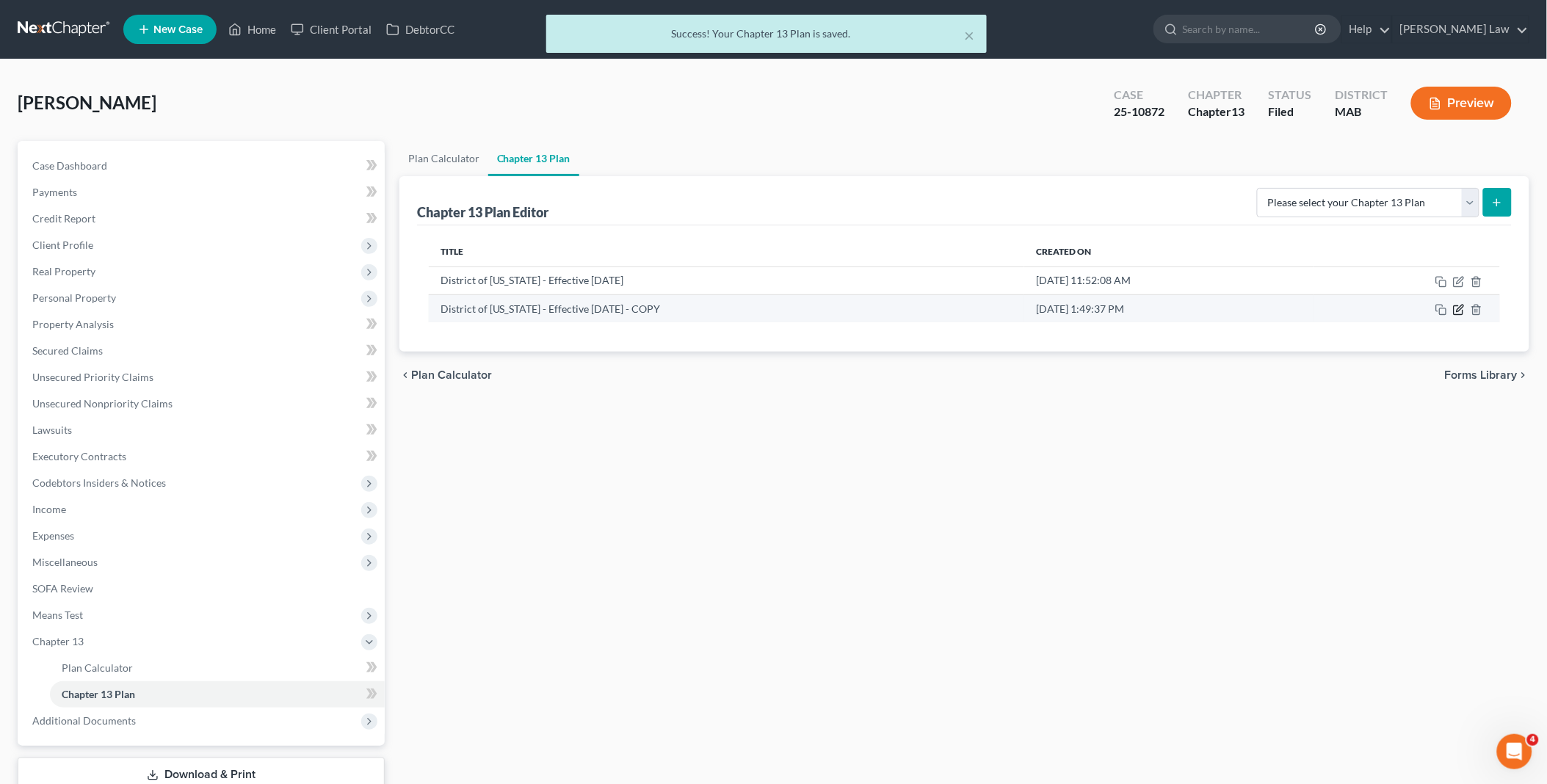
click at [1456, 310] on icon "button" at bounding box center [1458, 309] width 11 height 11
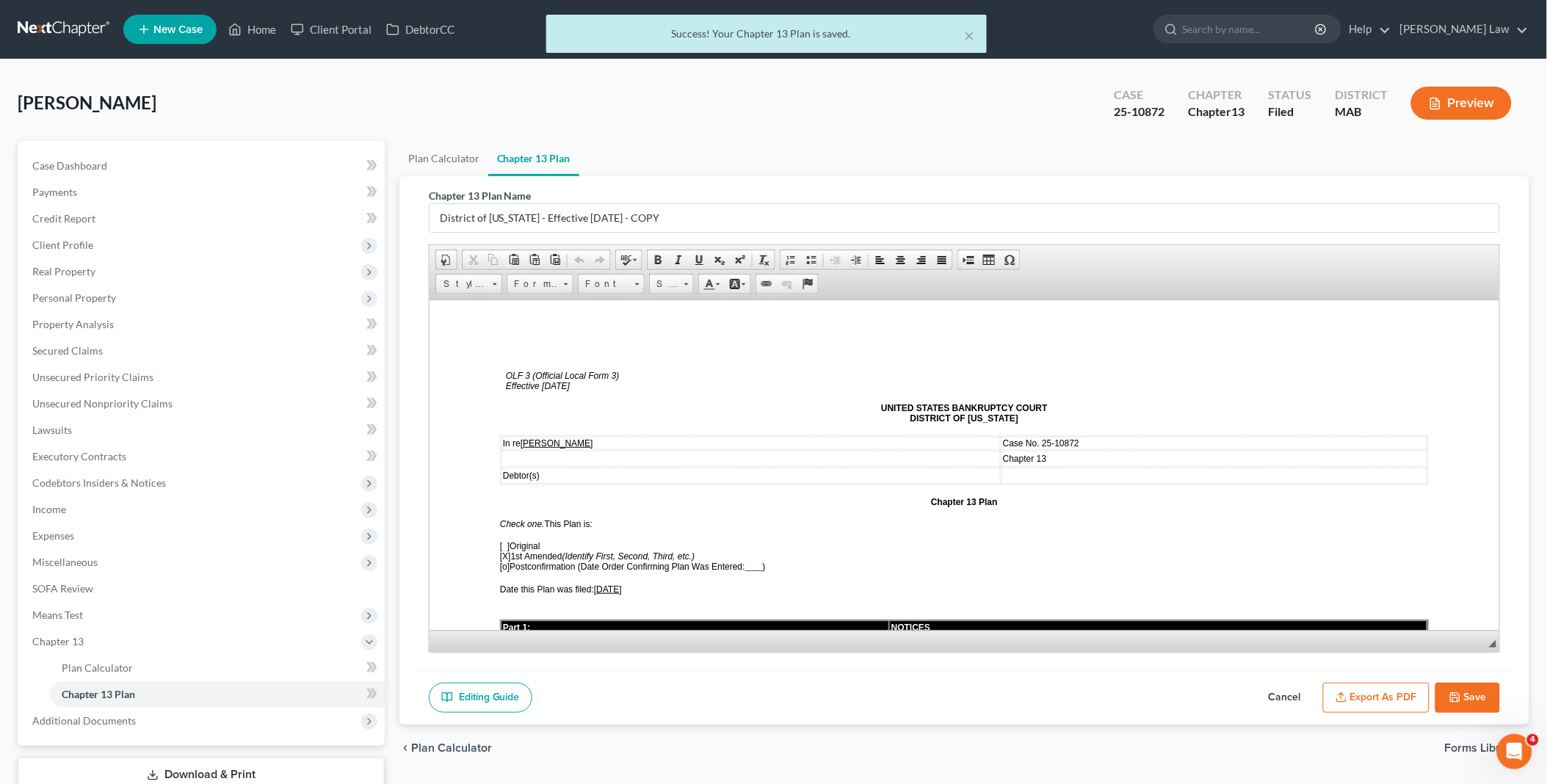
click at [1363, 691] on button "Export as PDF" at bounding box center [1376, 699] width 107 height 31
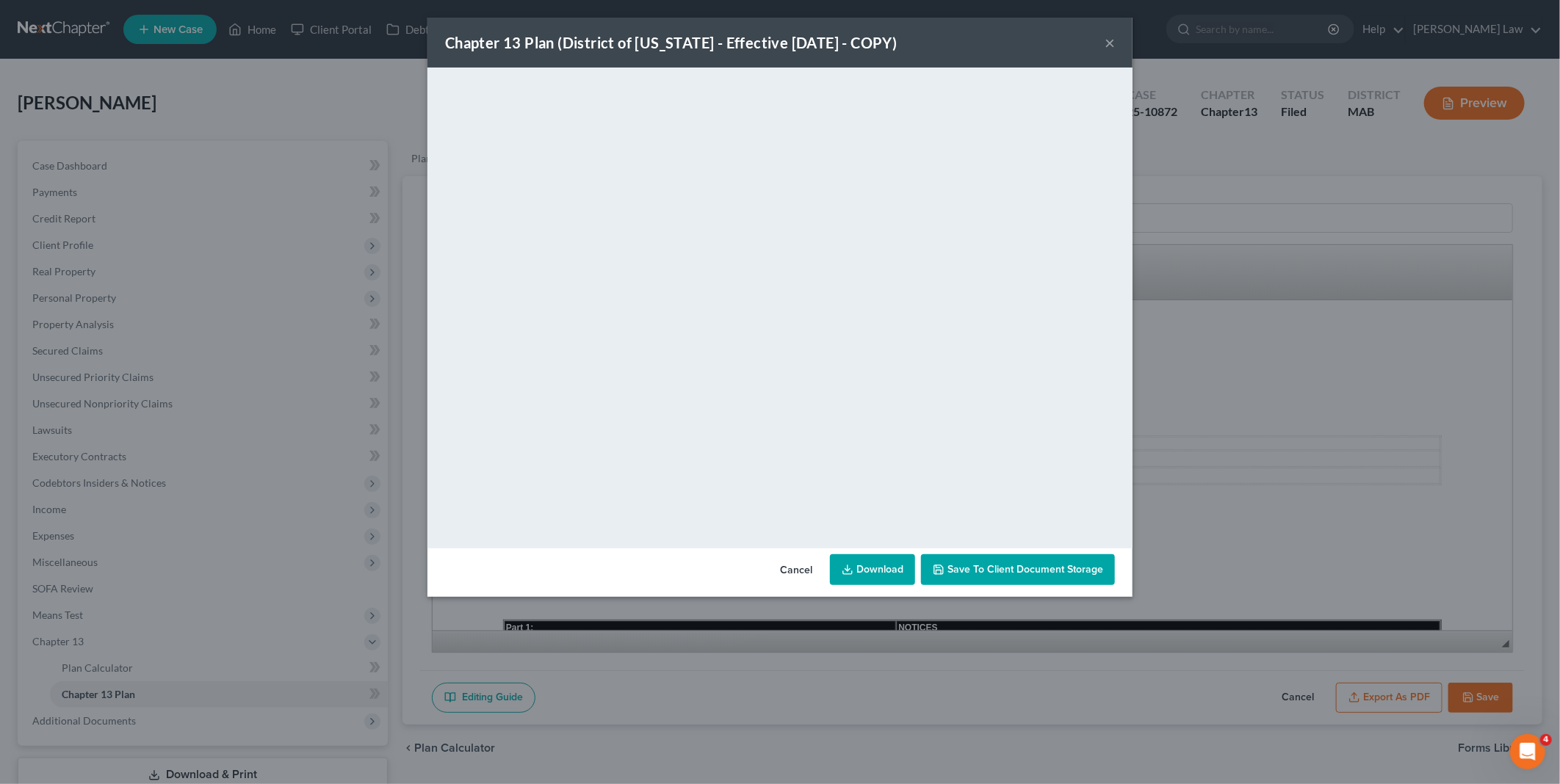
click at [862, 553] on div "Cancel Download Save to Client Document Storage" at bounding box center [780, 573] width 705 height 49
click at [871, 568] on link "Download" at bounding box center [872, 570] width 86 height 31
